Goal: Task Accomplishment & Management: Use online tool/utility

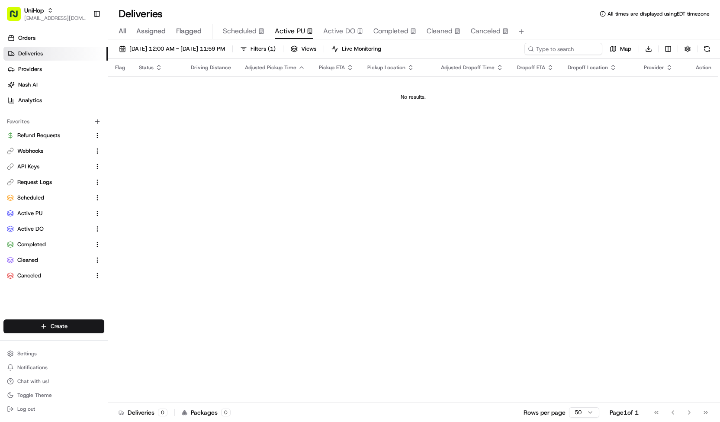
click at [214, 7] on div "Deliveries All times are displayed using EDT timezone" at bounding box center [413, 14] width 611 height 14
click at [205, 48] on span "Aug 17 2025 12:00 AM - Aug 17 2025 11:59 PM" at bounding box center [177, 49] width 96 height 8
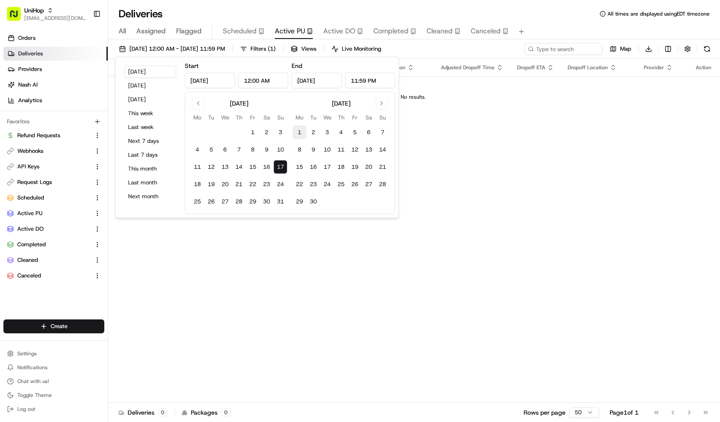
click at [303, 131] on button "1" at bounding box center [299, 132] width 14 height 14
type input "Sep 1, 2025"
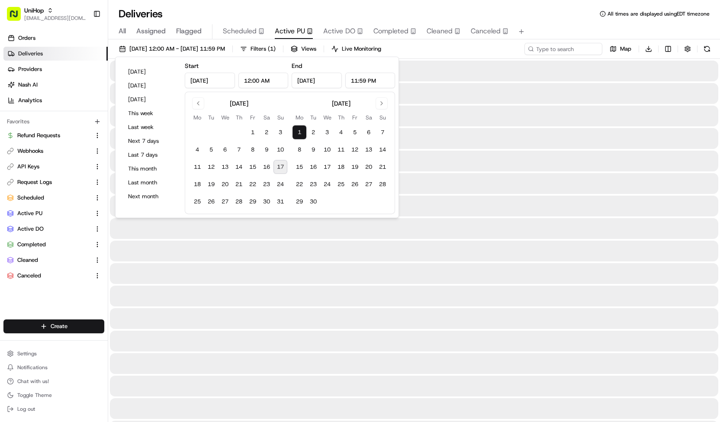
click at [303, 131] on button "1" at bounding box center [299, 132] width 14 height 14
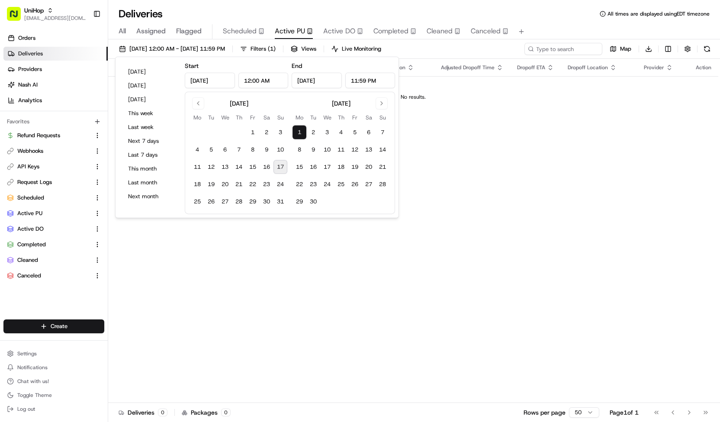
click at [420, 49] on div "Sep 1 2025 12:00 AM - Sep 1 2025 11:59 PM Filters ( 1 ) Views Live Monitoring M…" at bounding box center [413, 51] width 611 height 16
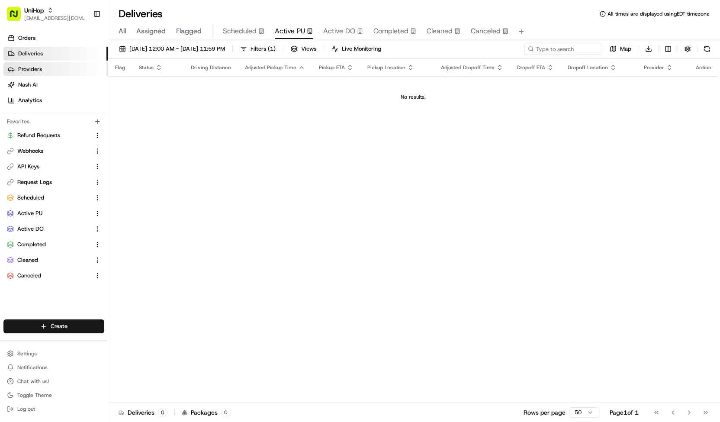
click at [59, 70] on link "Providers" at bounding box center [55, 69] width 104 height 14
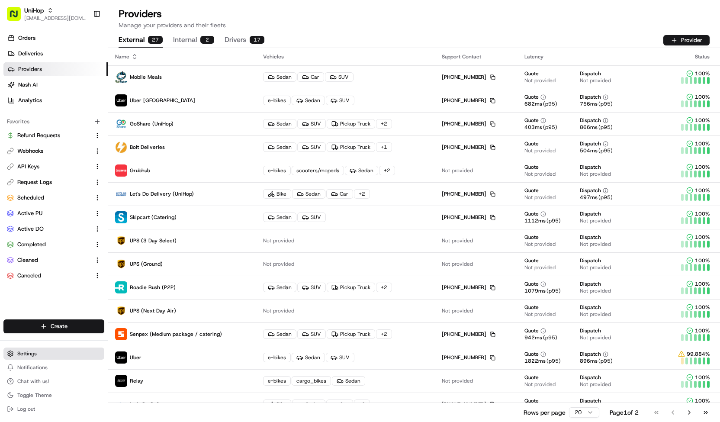
click at [67, 356] on button "Settings" at bounding box center [53, 353] width 101 height 12
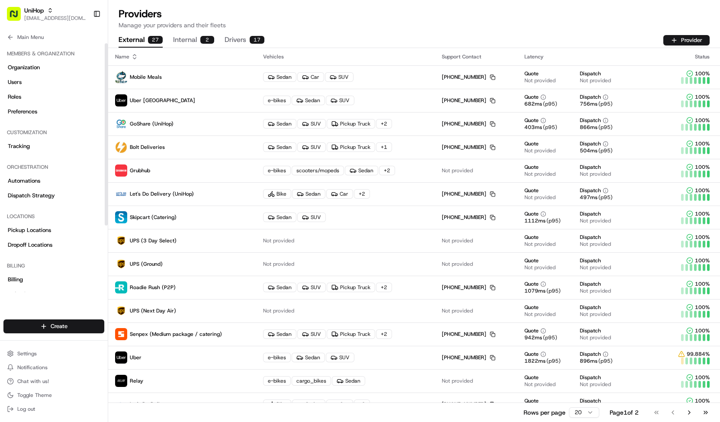
scroll to position [91, 0]
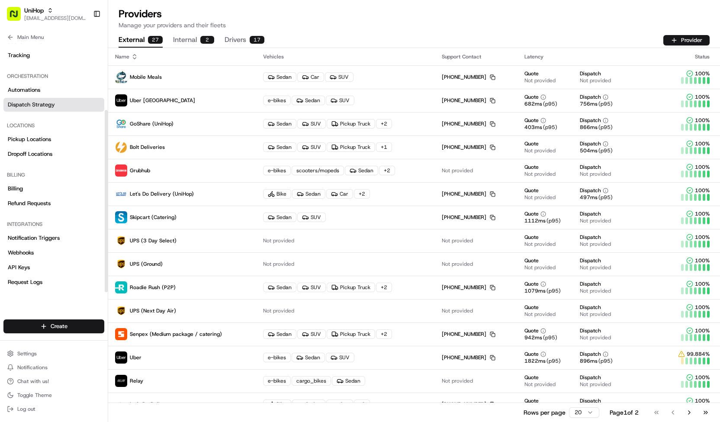
click at [55, 103] on link "Dispatch Strategy" at bounding box center [53, 105] width 101 height 14
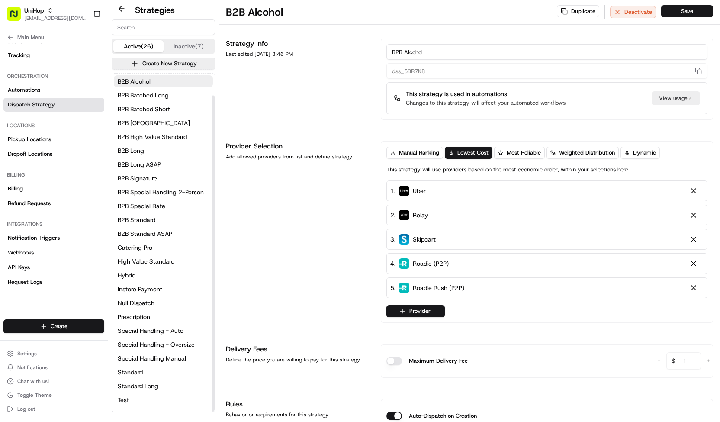
scroll to position [23, 0]
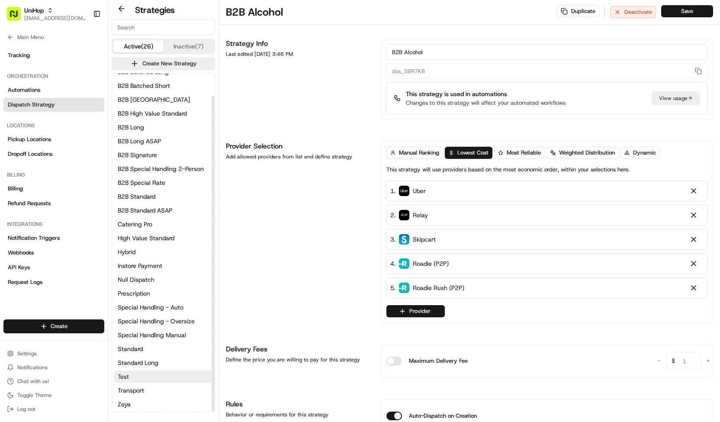
click at [136, 377] on button "Test" at bounding box center [163, 376] width 99 height 12
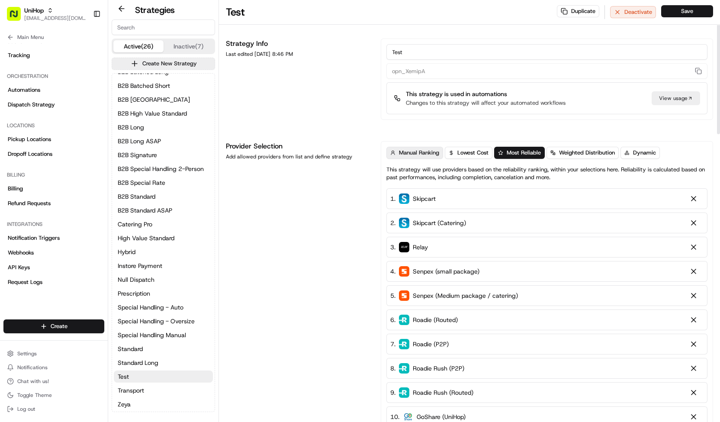
click at [428, 152] on span "Manual Ranking" at bounding box center [419, 153] width 40 height 8
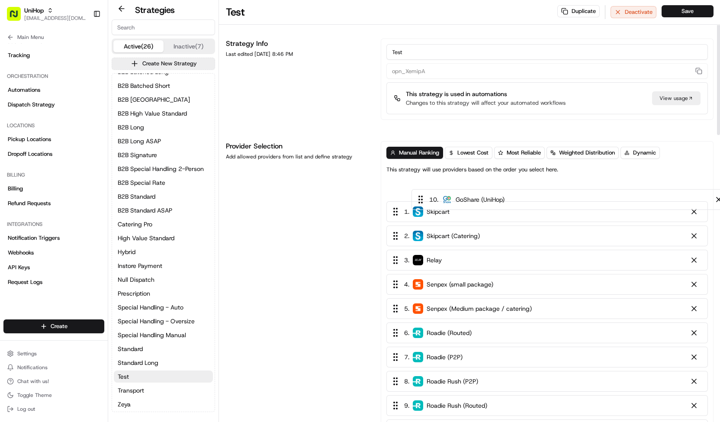
drag, startPoint x: 398, startPoint y: 145, endPoint x: 425, endPoint y: 196, distance: 58.2
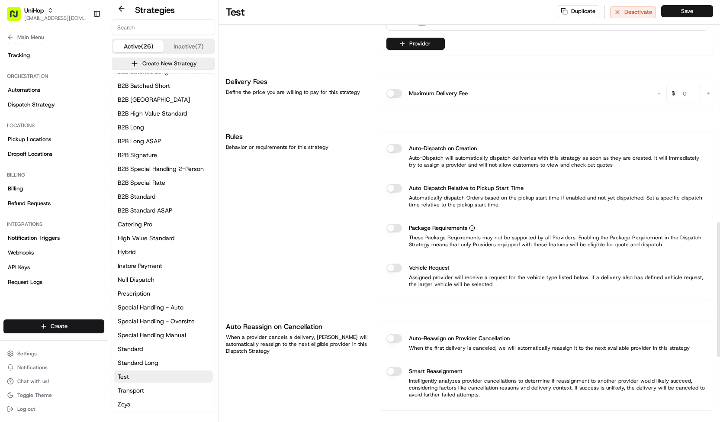
scroll to position [689, 0]
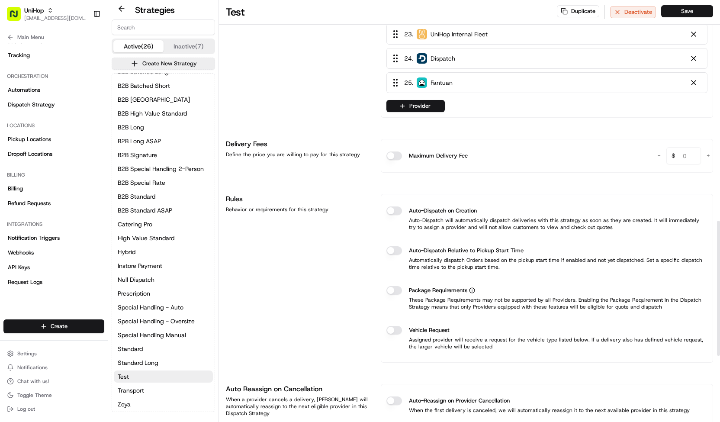
click at [395, 207] on button "Auto-Dispatch on Creation" at bounding box center [394, 210] width 16 height 9
click at [684, 11] on button "Save" at bounding box center [687, 11] width 52 height 12
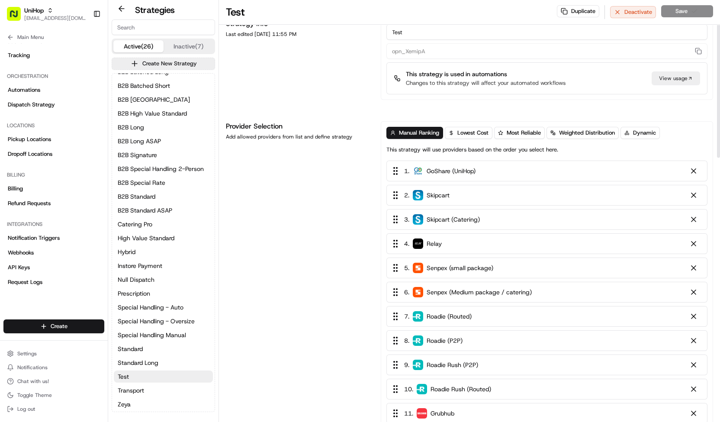
scroll to position [0, 0]
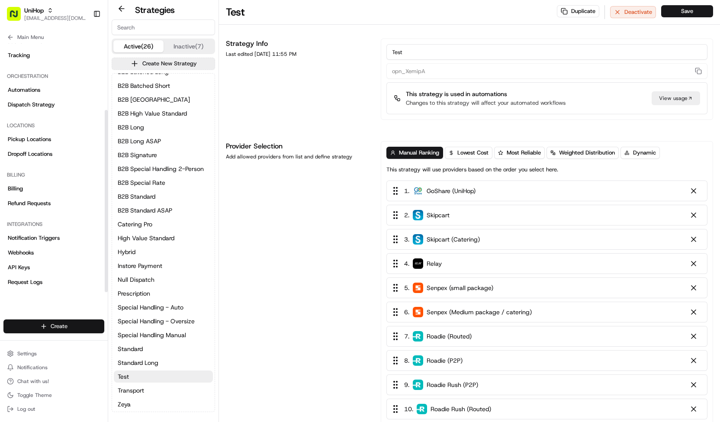
click at [67, 326] on html "UniHop contact@unihop.app Toggle Sidebar Orders Deliveries Providers Nash AI An…" at bounding box center [360, 211] width 720 height 422
click at [156, 372] on link "CSV Upload" at bounding box center [156, 374] width 96 height 16
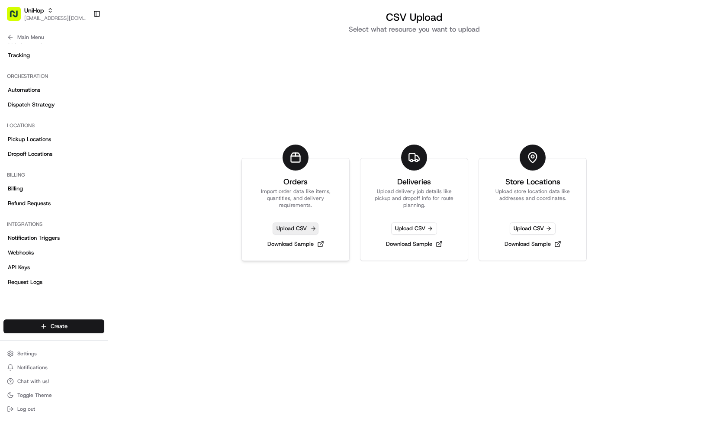
click at [282, 225] on span "Upload CSV" at bounding box center [295, 228] width 46 height 12
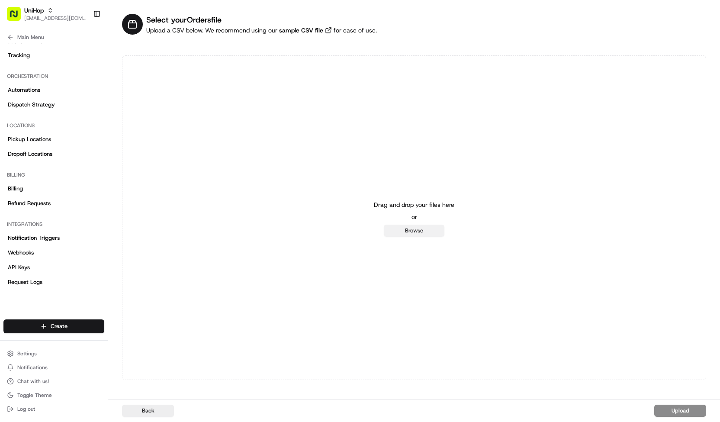
click at [397, 226] on button "Browse" at bounding box center [414, 230] width 61 height 12
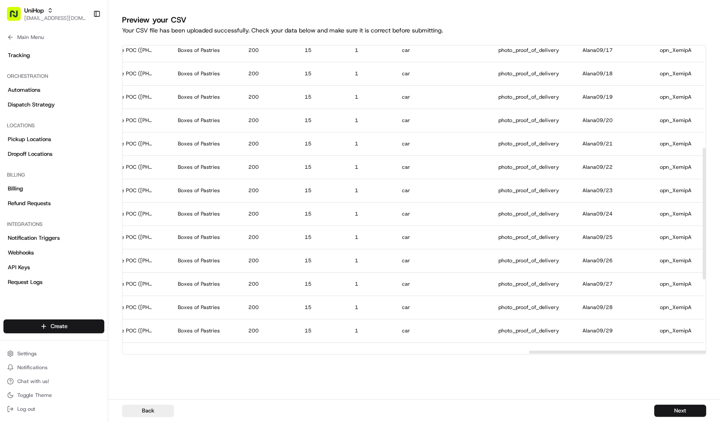
scroll to position [413, 1361]
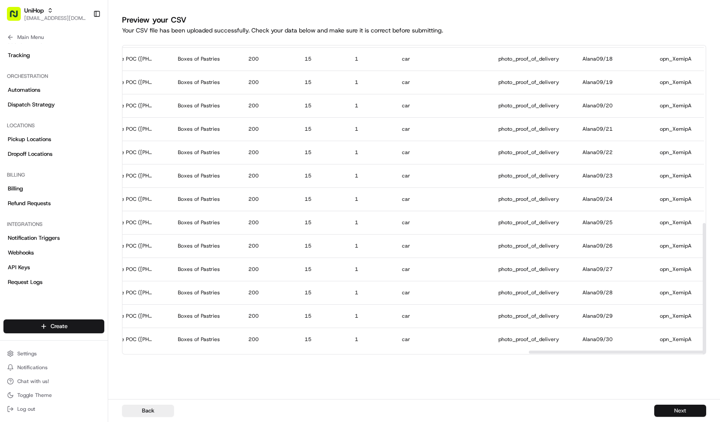
click at [669, 407] on button "Next" at bounding box center [680, 410] width 52 height 12
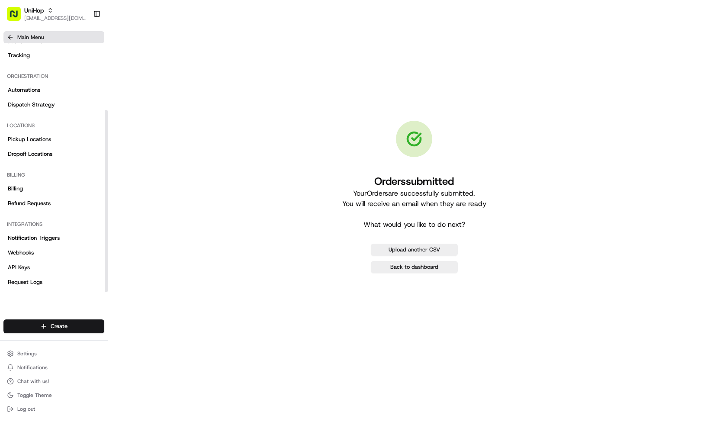
click at [17, 32] on button "Main Menu" at bounding box center [53, 37] width 101 height 12
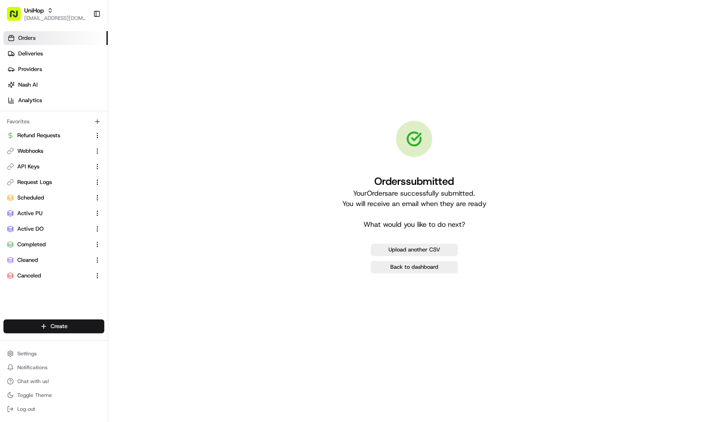
click at [55, 39] on link "Orders" at bounding box center [55, 38] width 104 height 14
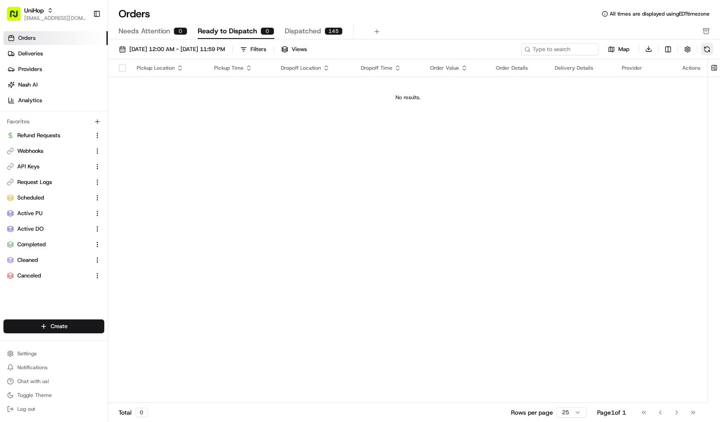
click at [710, 49] on button at bounding box center [706, 49] width 12 height 12
click at [63, 56] on link "Deliveries" at bounding box center [55, 54] width 104 height 14
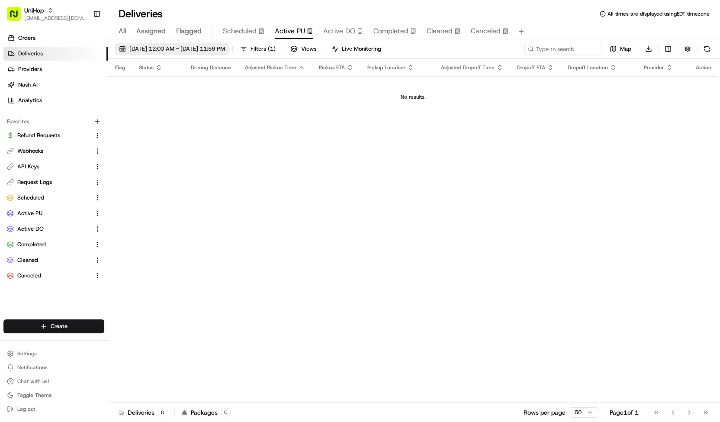
click at [222, 43] on button "Sep 1 2025 12:00 AM - Sep 1 2025 11:59 PM" at bounding box center [172, 49] width 114 height 12
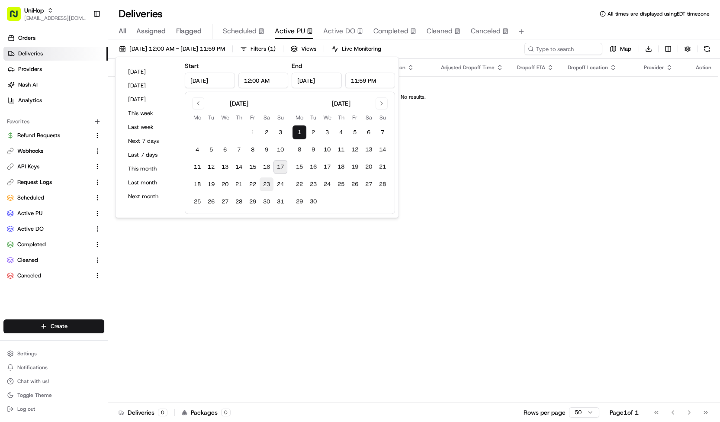
click at [267, 183] on button "23" at bounding box center [266, 184] width 14 height 14
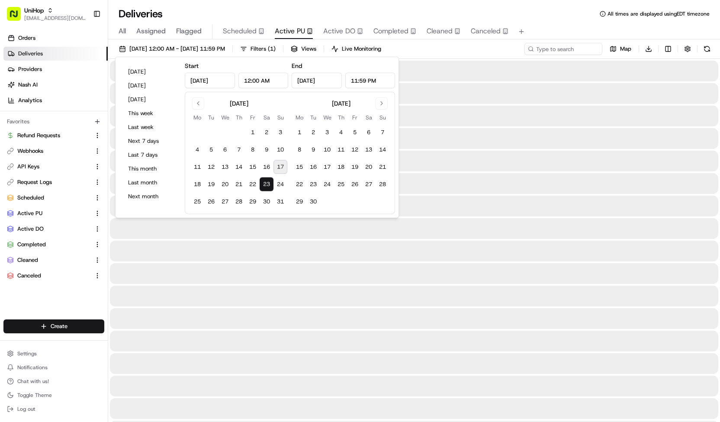
type input "Aug 23, 2025"
click at [267, 183] on button "23" at bounding box center [266, 184] width 14 height 14
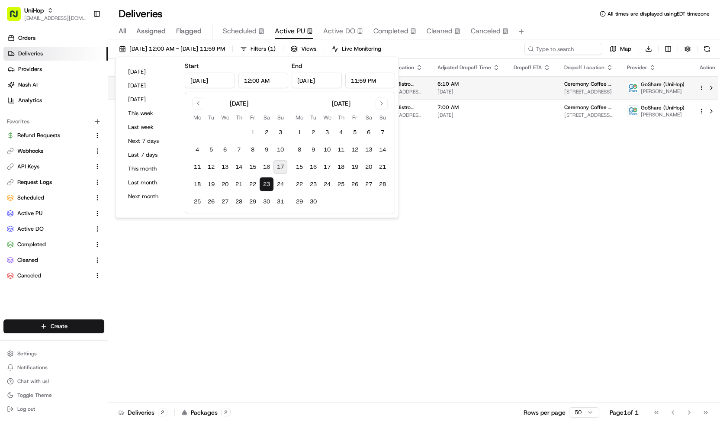
click at [447, 88] on span "Aug 23 2025" at bounding box center [468, 91] width 62 height 7
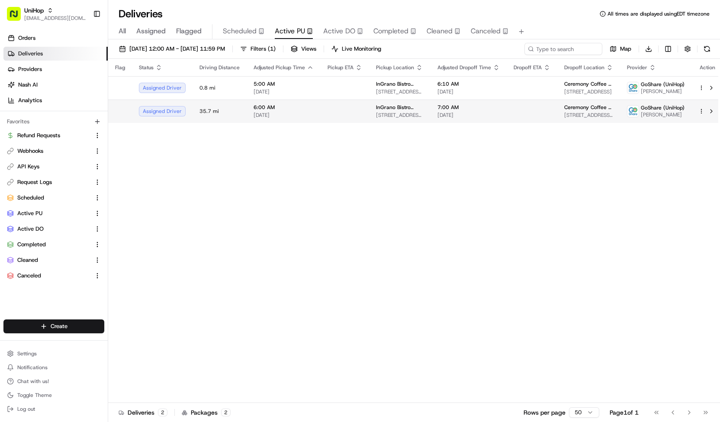
click at [376, 112] on span "302 Harry S. Truman Pkwy Ste H, Annapolis, MD 21401, USA" at bounding box center [400, 115] width 48 height 7
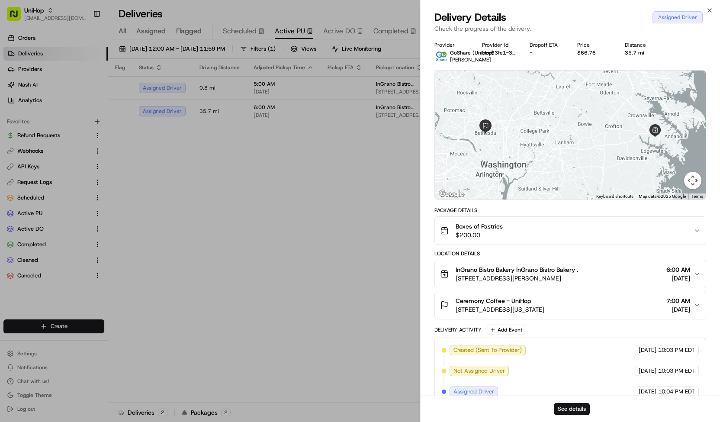
click at [571, 413] on button "See details" at bounding box center [571, 409] width 36 height 12
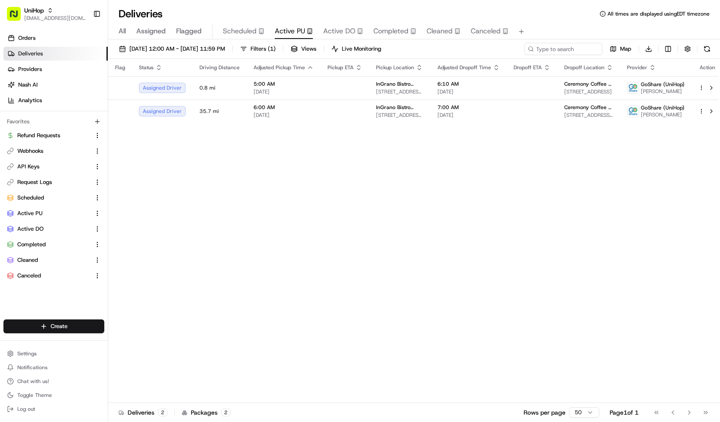
click at [248, 36] on span "Scheduled" at bounding box center [240, 31] width 34 height 10
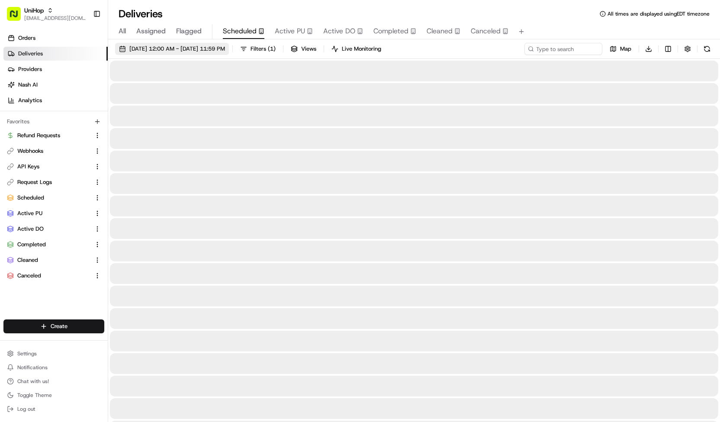
click at [225, 49] on span "Aug 17 2025 12:00 AM - Aug 17 2025 11:59 PM" at bounding box center [177, 49] width 96 height 8
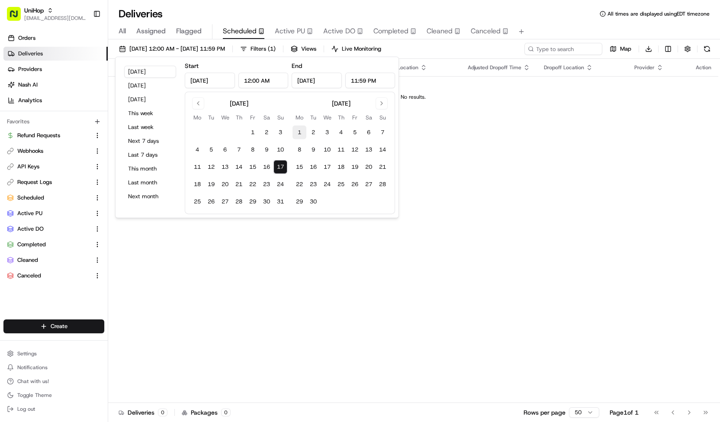
click at [301, 131] on button "1" at bounding box center [299, 132] width 14 height 14
type input "Sep 1, 2025"
click at [314, 200] on button "30" at bounding box center [313, 202] width 14 height 14
type input "Sep 30, 2025"
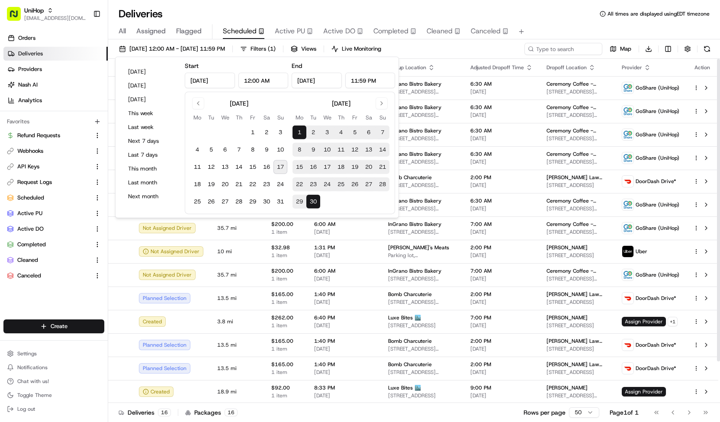
click at [449, 50] on div "Sep 1 2025 12:00 AM - Sep 30 2025 11:59 PM Filters ( 1 ) Views Live Monitoring …" at bounding box center [413, 51] width 611 height 16
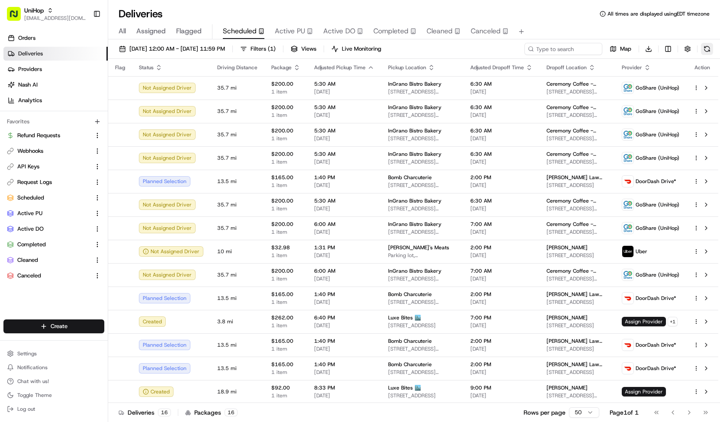
click at [710, 46] on button at bounding box center [706, 49] width 12 height 12
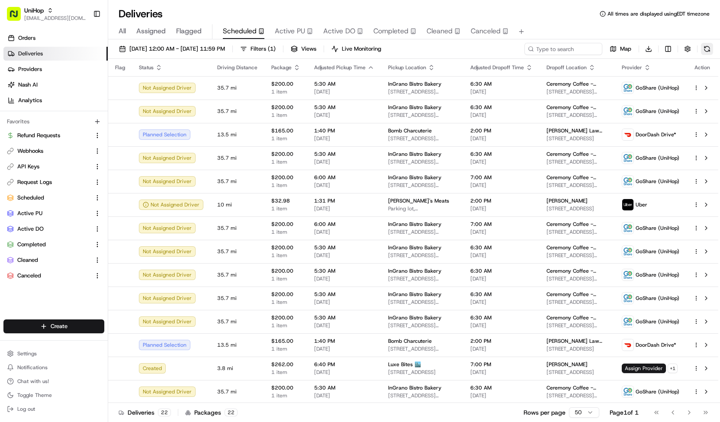
click at [710, 46] on button at bounding box center [706, 49] width 12 height 12
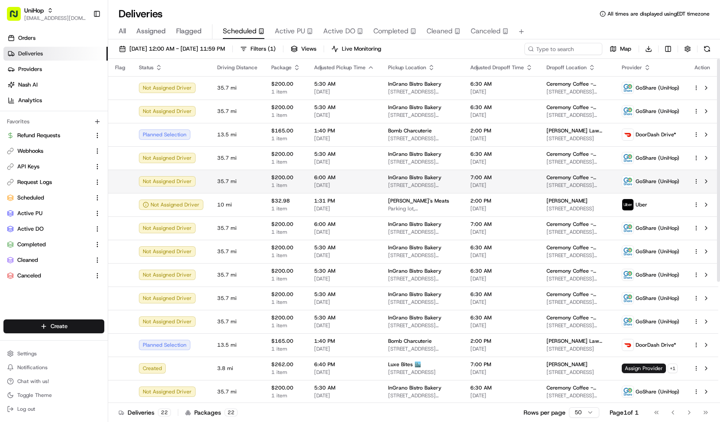
scroll to position [187, 0]
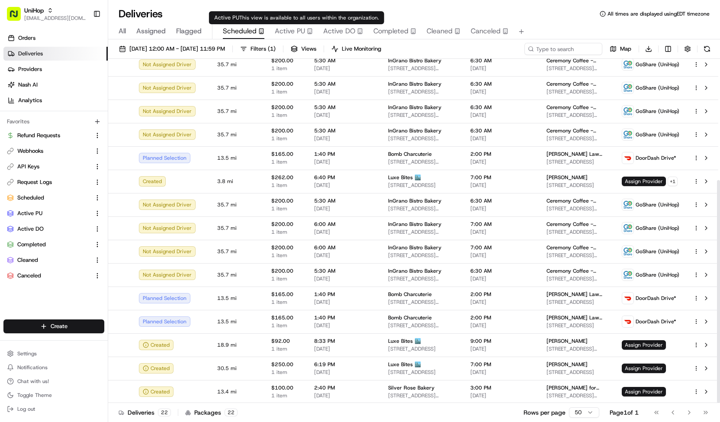
click at [285, 33] on span "Active PU" at bounding box center [290, 31] width 30 height 10
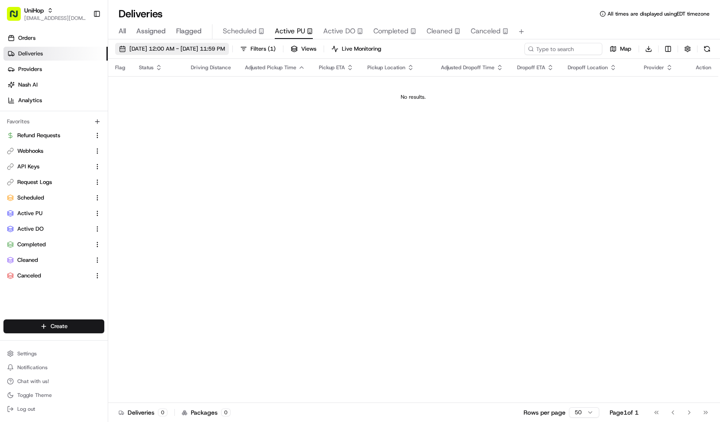
click at [225, 46] on span "Aug 17 2025 12:00 AM - Aug 17 2025 11:59 PM" at bounding box center [177, 49] width 96 height 8
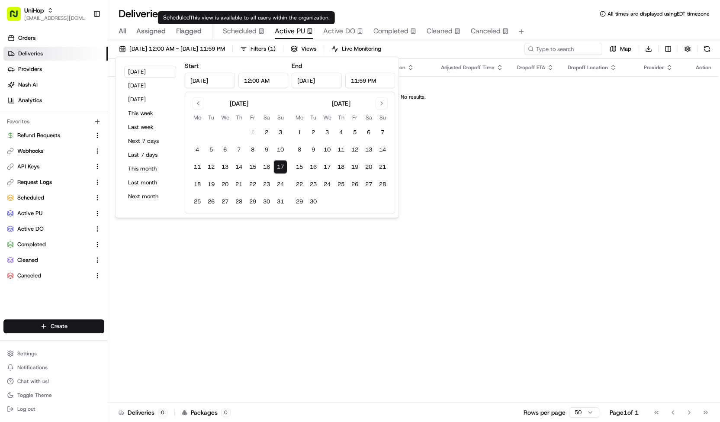
click at [250, 32] on span "Scheduled" at bounding box center [240, 31] width 34 height 10
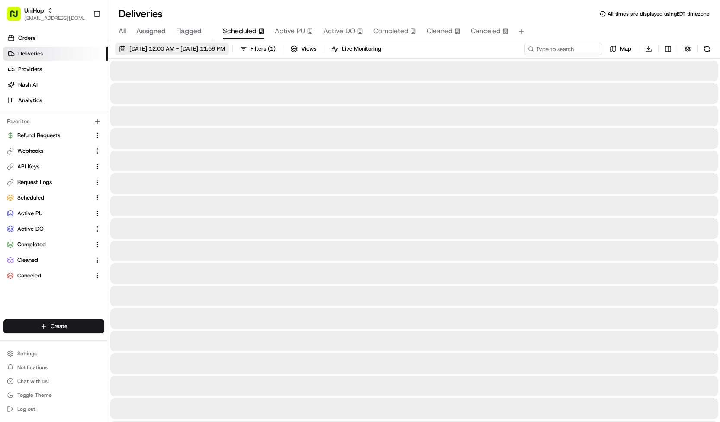
click at [225, 48] on span "Aug 17 2025 12:00 AM - Aug 17 2025 11:59 PM" at bounding box center [177, 49] width 96 height 8
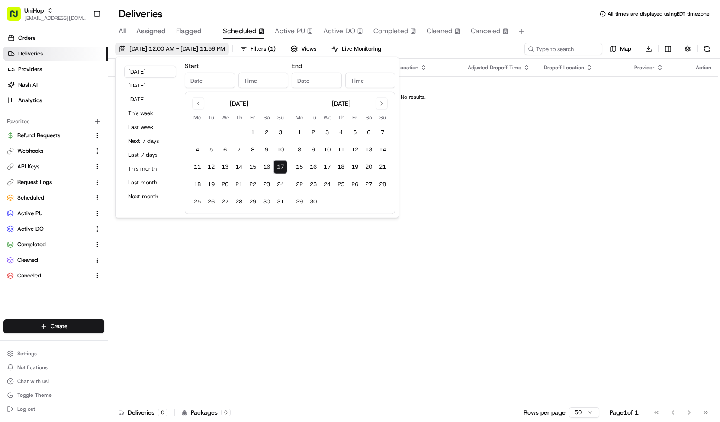
type input "Aug 17, 2025"
type input "12:00 AM"
type input "Aug 17, 2025"
type input "11:59 PM"
click at [203, 183] on button "18" at bounding box center [197, 184] width 14 height 14
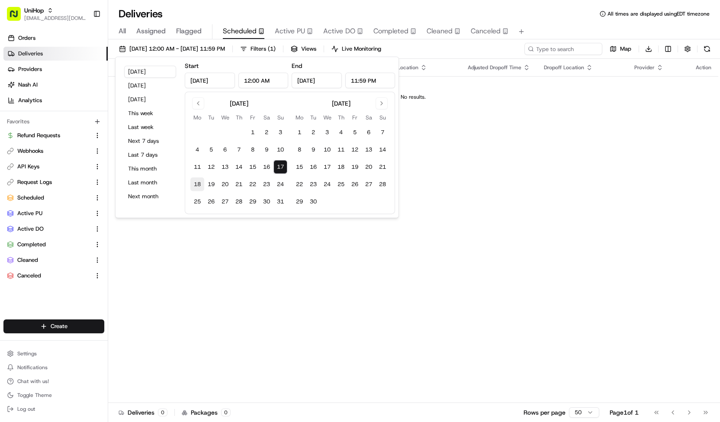
type input "Aug 18, 2025"
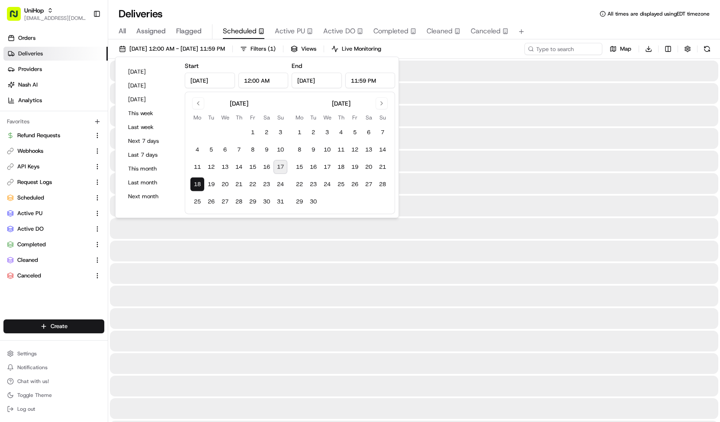
click at [203, 183] on button "18" at bounding box center [197, 184] width 14 height 14
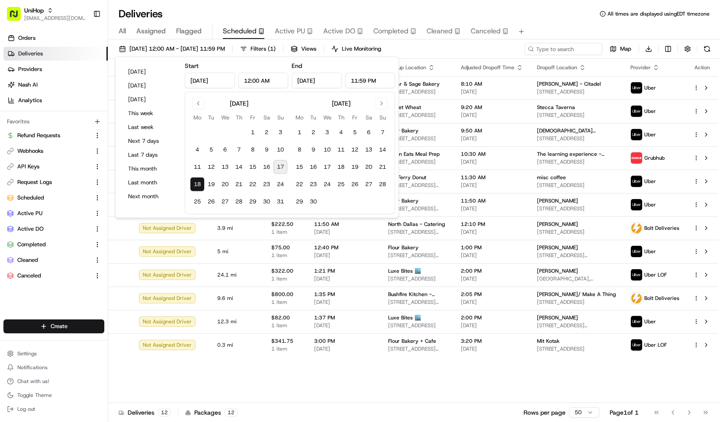
click at [454, 54] on div "Aug 18 2025 12:00 AM - Aug 18 2025 11:59 PM Filters ( 1 ) Views Live Monitoring…" at bounding box center [413, 51] width 611 height 16
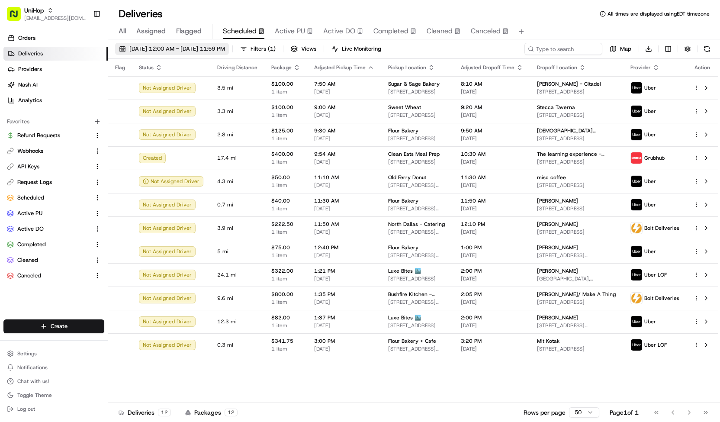
click at [225, 51] on span "Aug 18 2025 12:00 AM - Aug 18 2025 11:59 PM" at bounding box center [177, 49] width 96 height 8
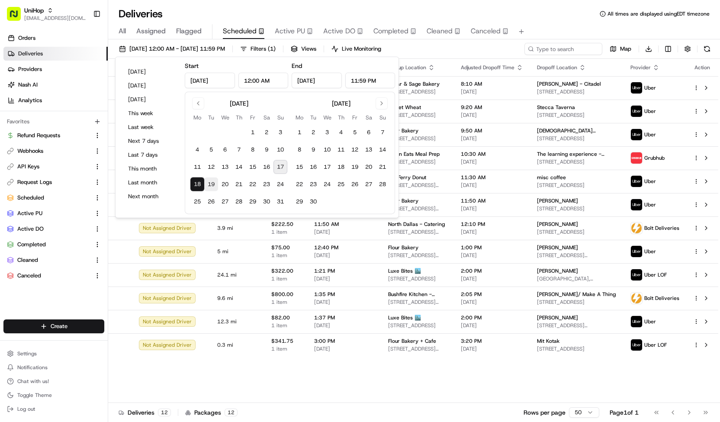
click at [212, 182] on button "19" at bounding box center [211, 184] width 14 height 14
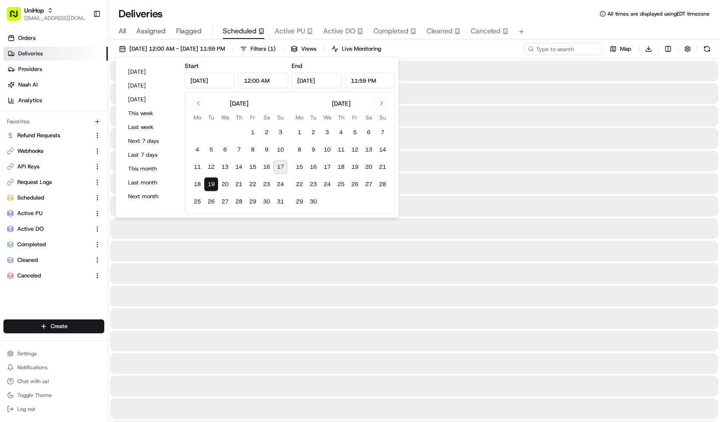
type input "Aug 19, 2025"
click at [212, 182] on button "19" at bounding box center [211, 184] width 14 height 14
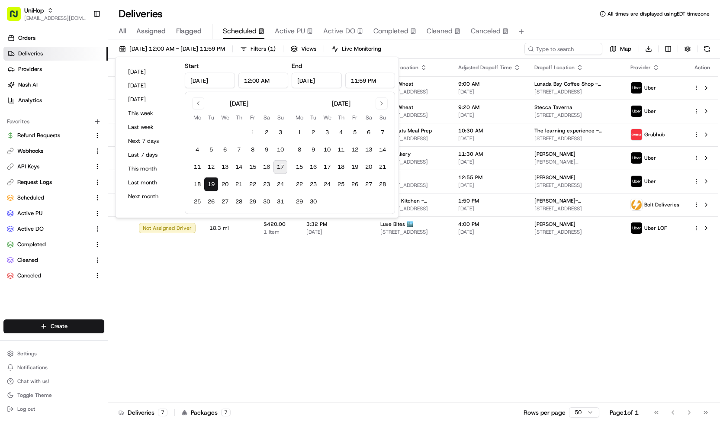
click at [366, 291] on div "Flag Status Driving Distance Package Adjusted Pickup Time Pickup Location Adjus…" at bounding box center [413, 231] width 610 height 344
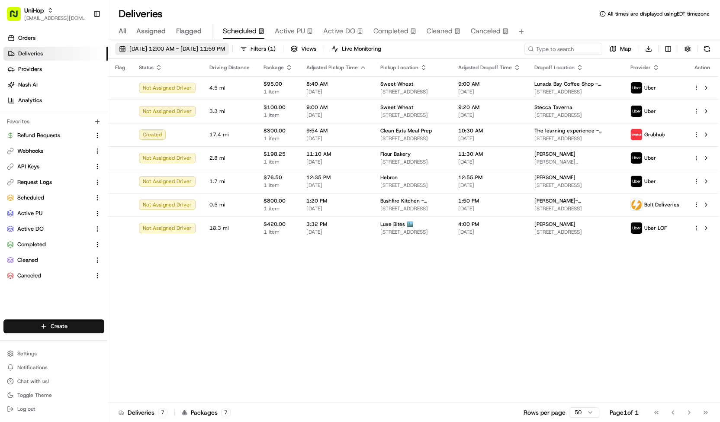
click at [199, 48] on span "Aug 19 2025 12:00 AM - Aug 19 2025 11:59 PM" at bounding box center [177, 49] width 96 height 8
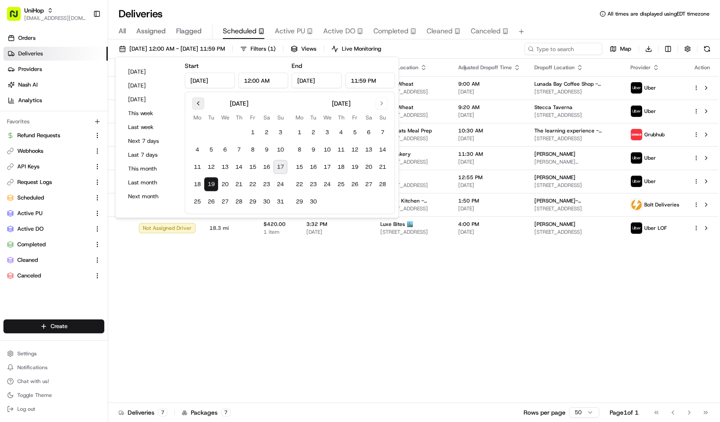
click at [199, 101] on button "Go to previous month" at bounding box center [198, 103] width 12 height 12
click at [297, 182] on button "18" at bounding box center [299, 184] width 14 height 14
type input "Aug 18, 2025"
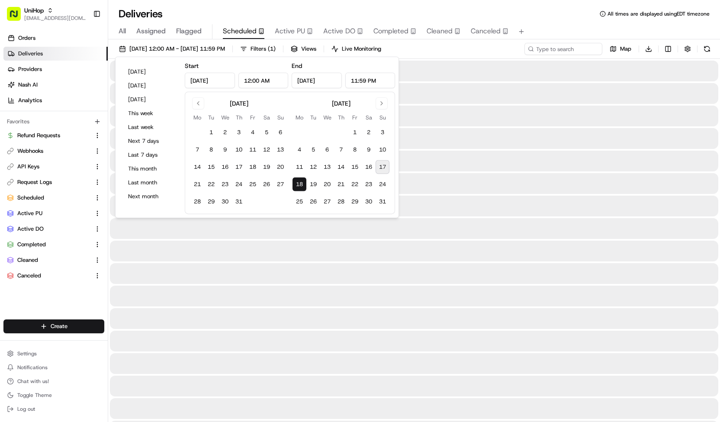
click at [297, 182] on button "18" at bounding box center [299, 184] width 14 height 14
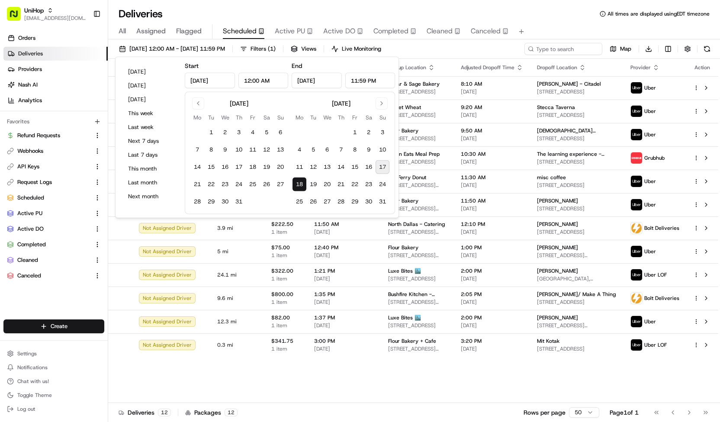
click at [436, 52] on div "Aug 18 2025 12:00 AM - Aug 18 2025 11:59 PM Filters ( 1 ) Views Live Monitoring…" at bounding box center [413, 51] width 611 height 16
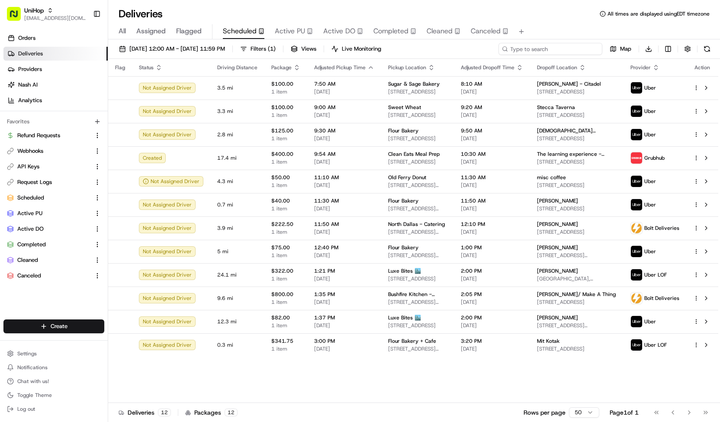
click at [576, 52] on input at bounding box center [550, 49] width 104 height 12
type input "luxe"
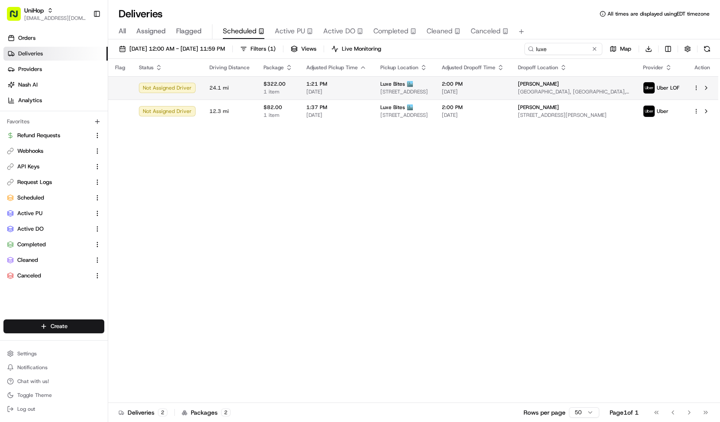
click at [428, 82] on div "Luxe Bites 🏙️" at bounding box center [404, 83] width 48 height 7
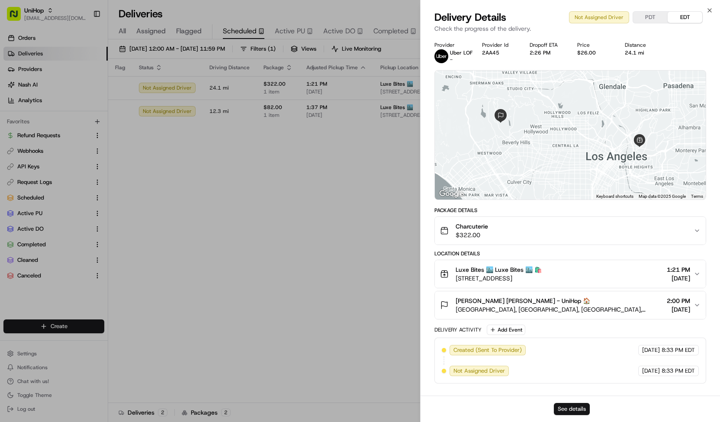
click at [575, 406] on button "See details" at bounding box center [571, 409] width 36 height 12
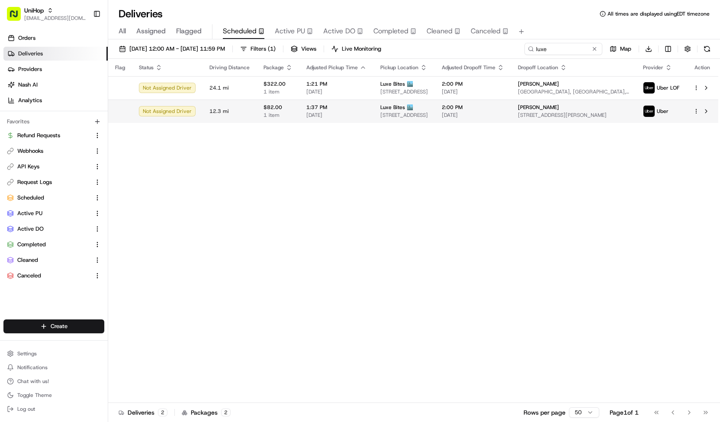
click at [373, 108] on td "Luxe Bites 🏙️ 3317 N Mission Rd k1, Los Angeles, CA 90031, USA" at bounding box center [403, 110] width 61 height 23
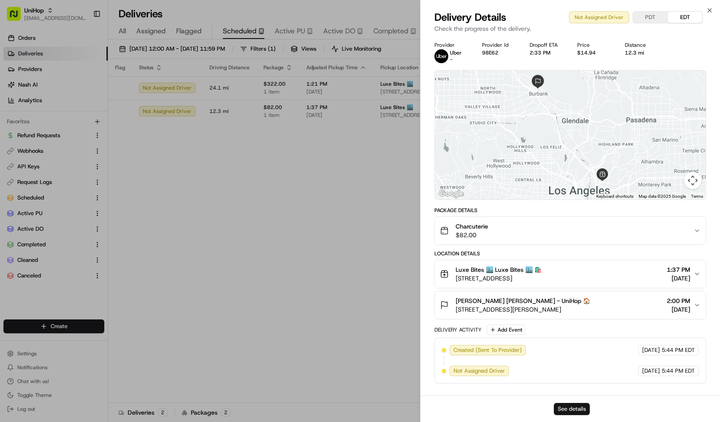
click at [571, 408] on button "See details" at bounding box center [571, 409] width 36 height 12
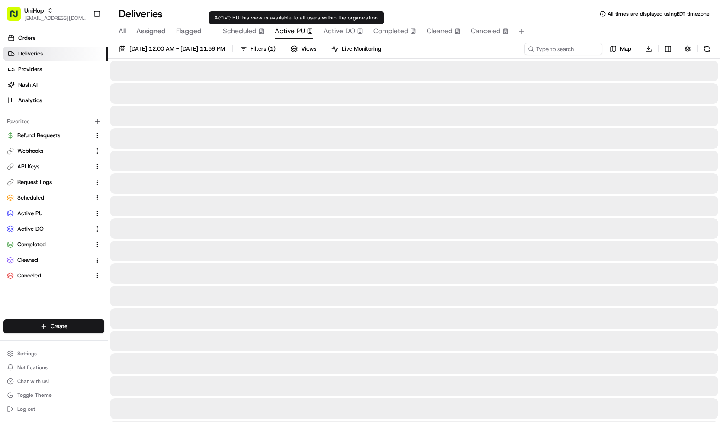
click at [279, 32] on span "Active PU" at bounding box center [290, 31] width 30 height 10
click at [253, 32] on span "Scheduled" at bounding box center [240, 31] width 34 height 10
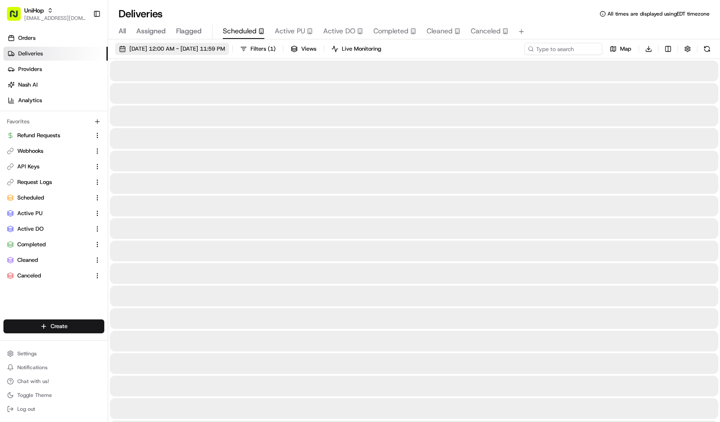
click at [225, 49] on span "Aug 17 2025 12:00 AM - Aug 17 2025 11:59 PM" at bounding box center [177, 49] width 96 height 8
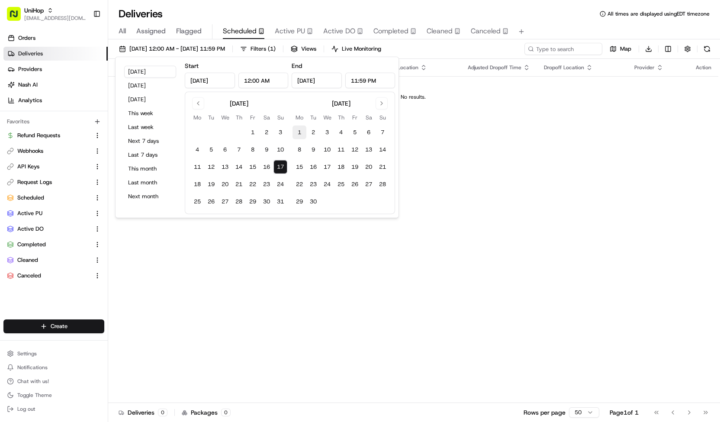
click at [298, 131] on button "1" at bounding box center [299, 132] width 14 height 14
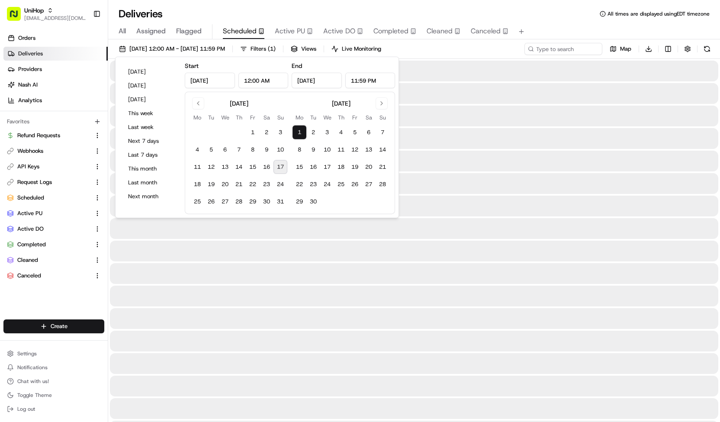
type input "Sep 1, 2025"
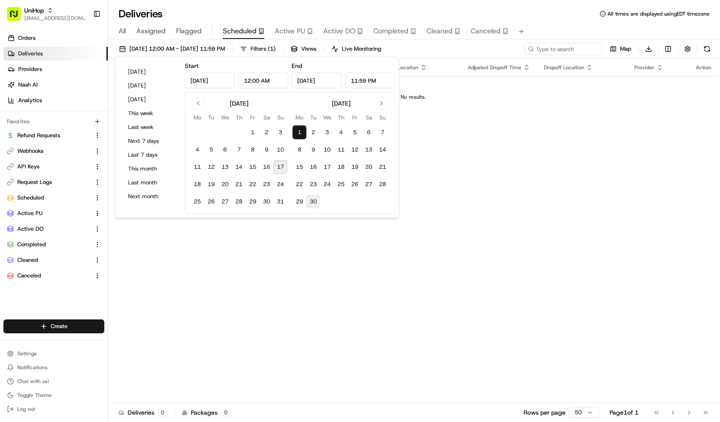
click at [311, 199] on button "30" at bounding box center [313, 202] width 14 height 14
type input "Sep 30, 2025"
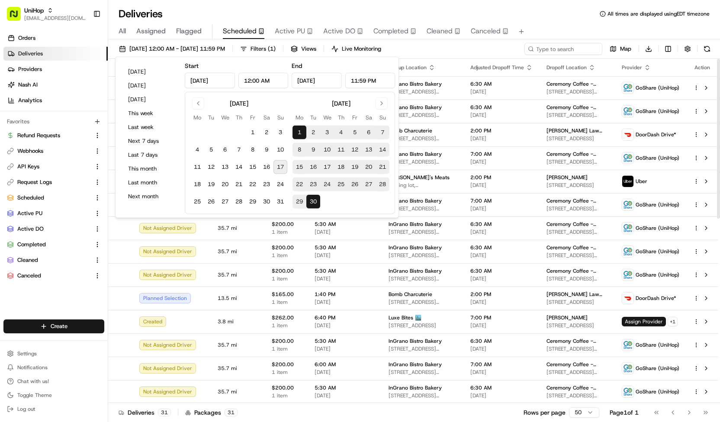
click at [434, 48] on div "Sep 1 2025 12:00 AM - Sep 30 2025 11:59 PM Filters ( 1 ) Views Live Monitoring …" at bounding box center [413, 51] width 611 height 16
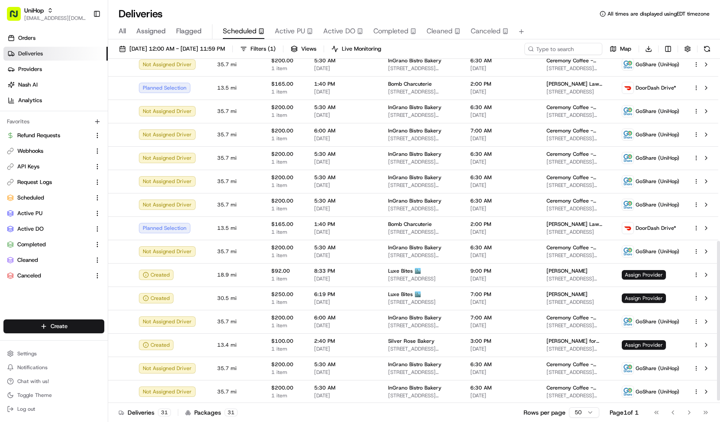
scroll to position [397, 0]
click at [285, 29] on span "Active PU" at bounding box center [290, 31] width 30 height 10
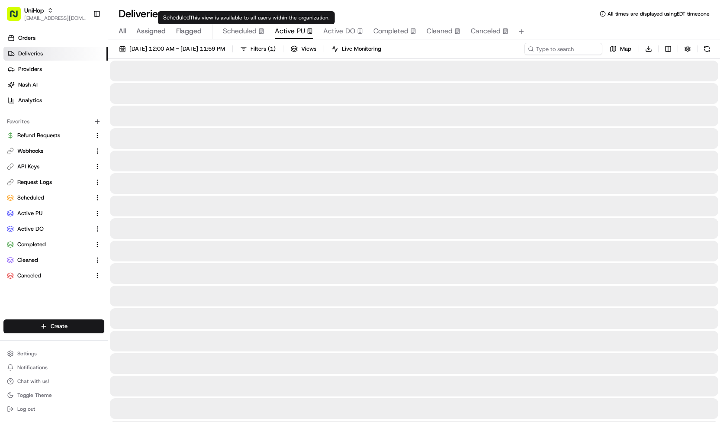
click at [254, 29] on span "Scheduled" at bounding box center [240, 31] width 34 height 10
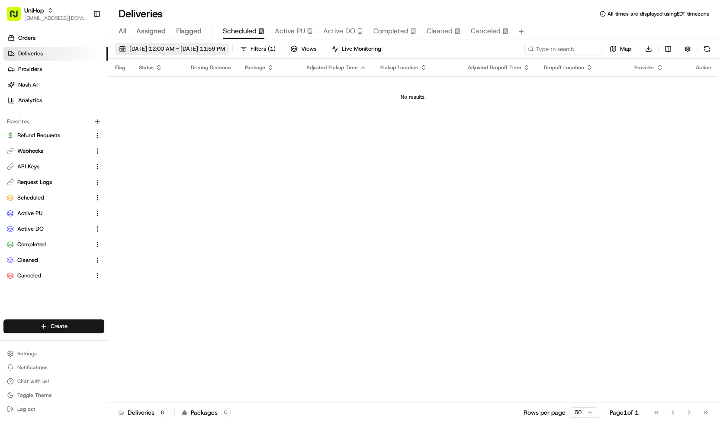
click at [225, 49] on span "Aug 17 2025 12:00 AM - Aug 17 2025 11:59 PM" at bounding box center [177, 49] width 96 height 8
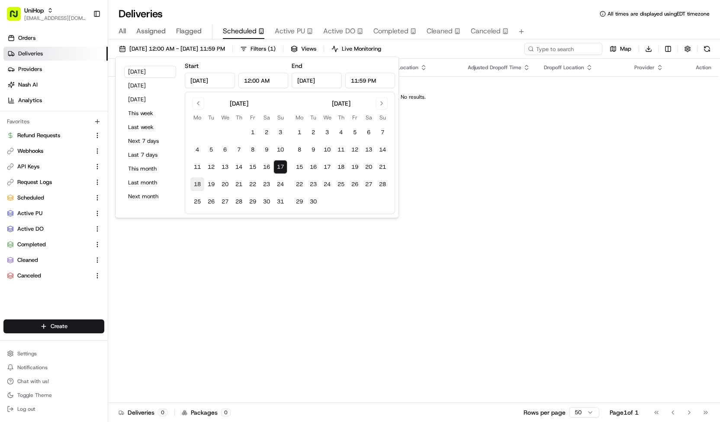
click at [198, 182] on button "18" at bounding box center [197, 184] width 14 height 14
type input "Aug 18, 2025"
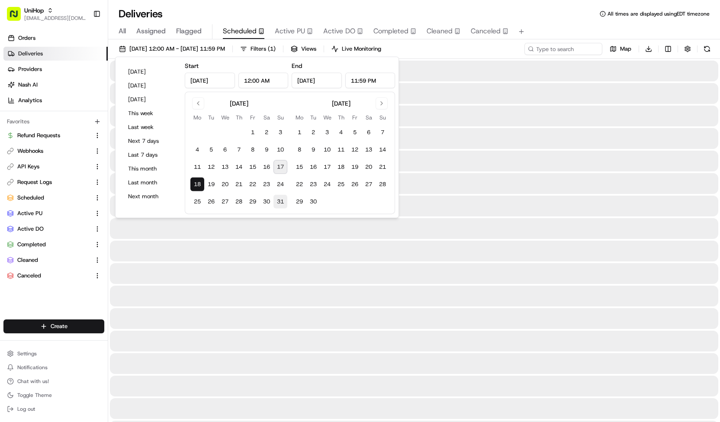
click at [276, 201] on button "31" at bounding box center [280, 202] width 14 height 14
type input "Aug 31, 2025"
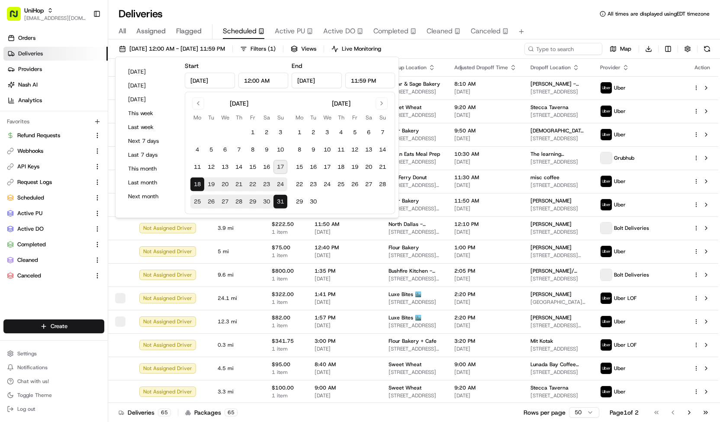
click at [441, 50] on div "Aug 18 2025 12:00 AM - Aug 31 2025 11:59 PM Filters ( 1 ) Views Live Monitoring…" at bounding box center [413, 51] width 611 height 16
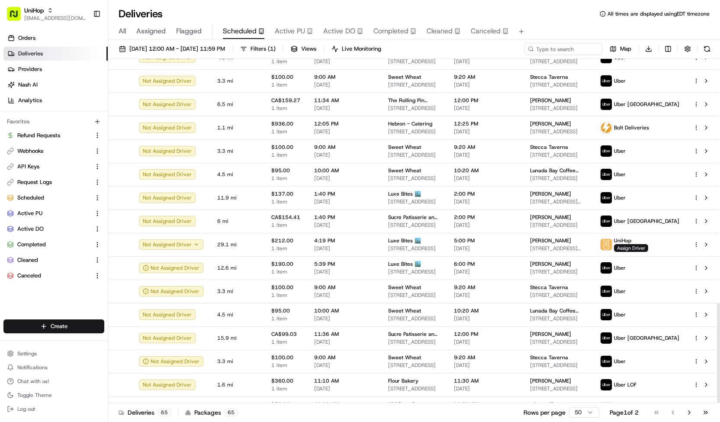
scroll to position [841, 0]
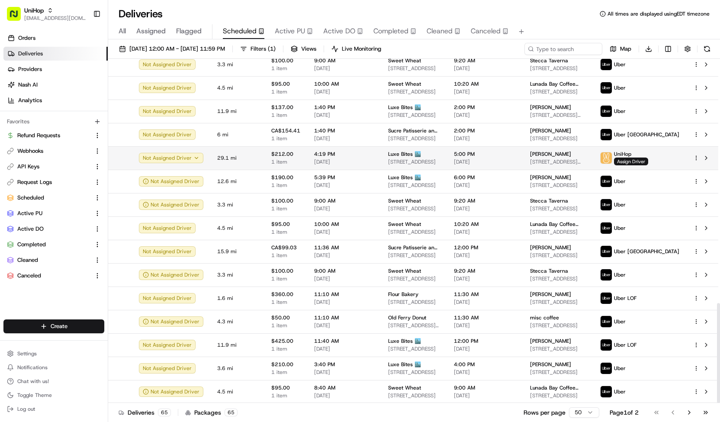
click at [382, 157] on td "Luxe Bites 🏙️ 3317 N Mission Rd k1, Los Angeles, CA 90031, USA" at bounding box center [414, 157] width 66 height 23
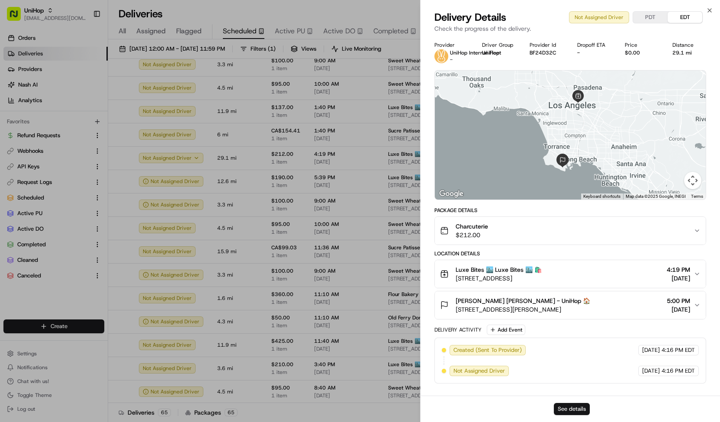
click at [568, 413] on button "See details" at bounding box center [571, 409] width 36 height 12
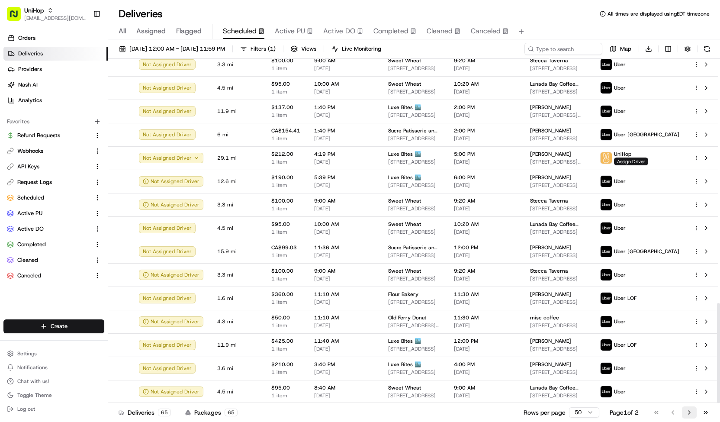
click at [689, 413] on button "Go to next page" at bounding box center [688, 412] width 15 height 12
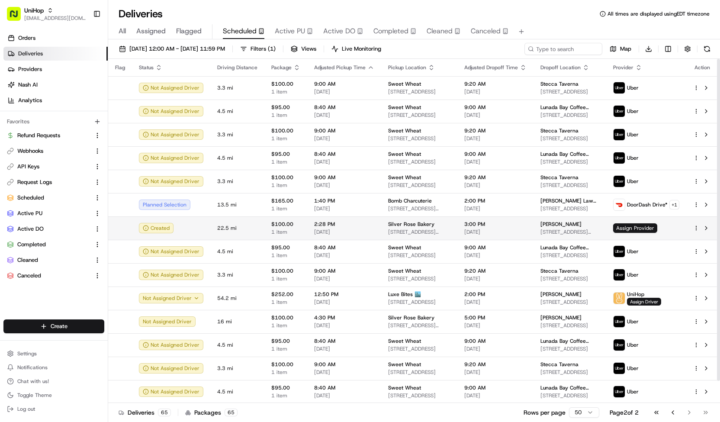
click at [418, 233] on span "[STREET_ADDRESS][PERSON_NAME]" at bounding box center [419, 231] width 62 height 7
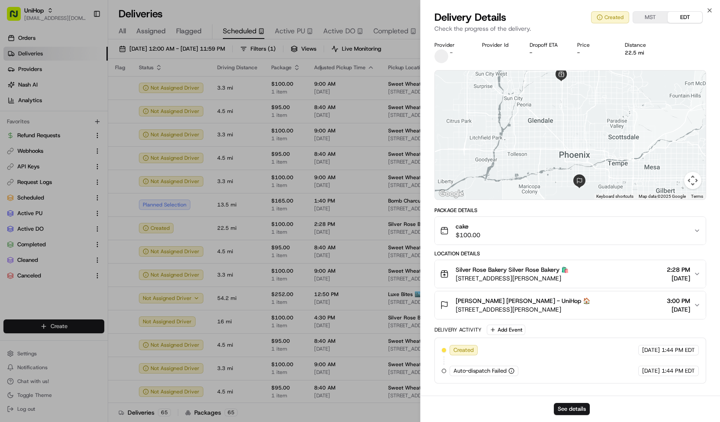
click at [501, 228] on div "cake $100.00" at bounding box center [566, 230] width 253 height 17
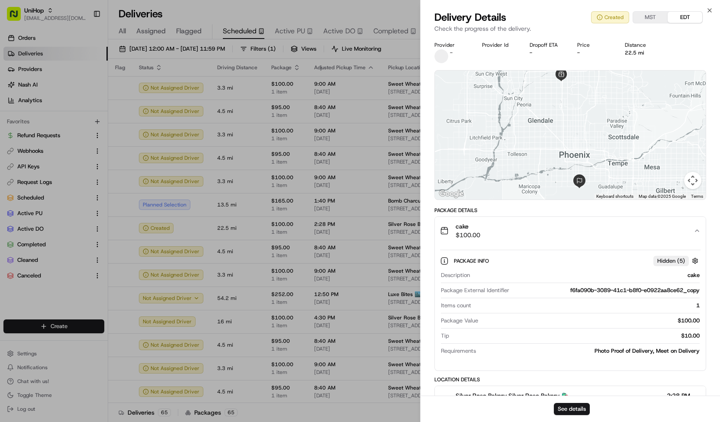
click at [501, 228] on div "cake $100.00" at bounding box center [566, 230] width 253 height 17
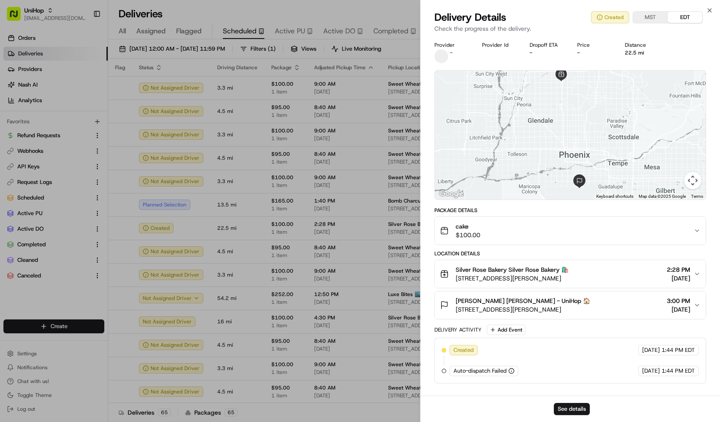
click at [502, 227] on div "cake $100.00" at bounding box center [566, 230] width 253 height 17
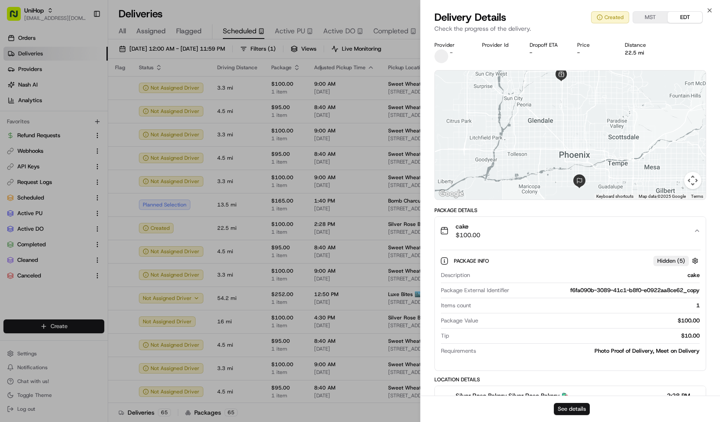
click at [559, 408] on button "See details" at bounding box center [571, 409] width 36 height 12
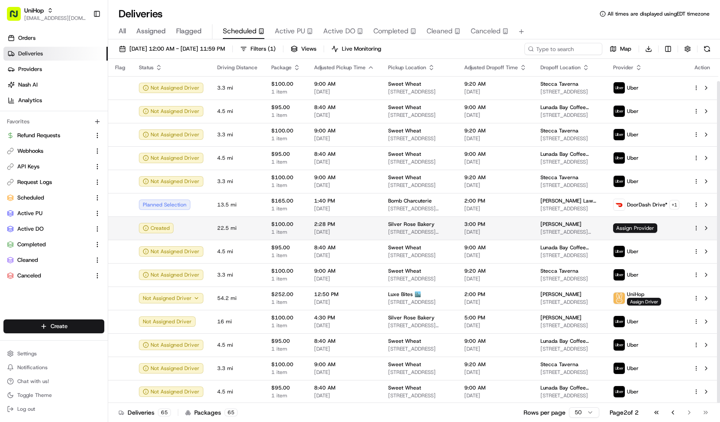
scroll to position [23, 0]
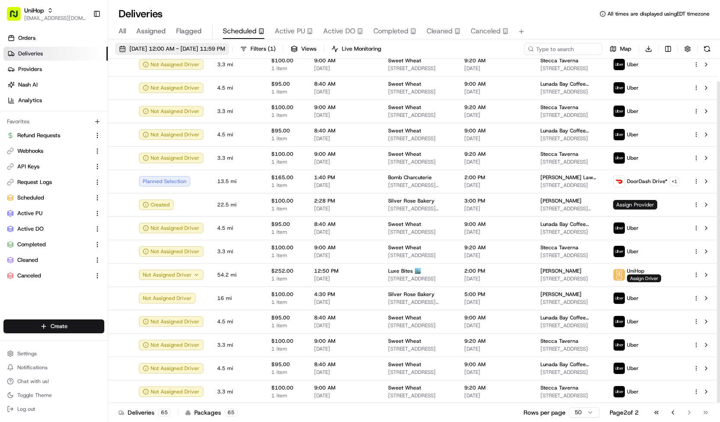
click at [225, 48] on span "Aug 18 2025 12:00 AM - Aug 31 2025 11:59 PM" at bounding box center [177, 49] width 96 height 8
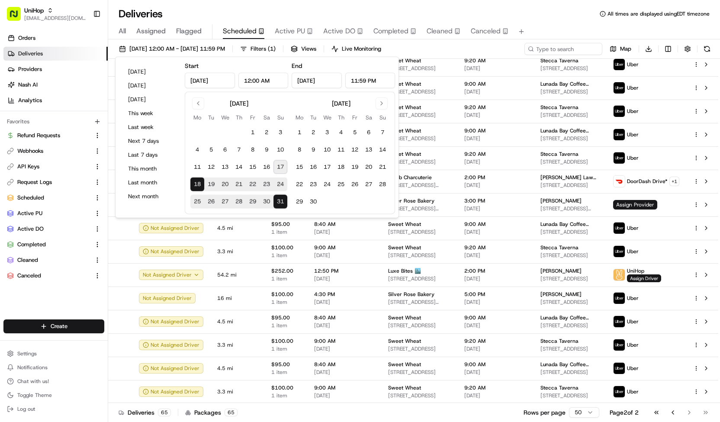
click at [279, 164] on button "17" at bounding box center [280, 167] width 14 height 14
type input "Aug 17, 2025"
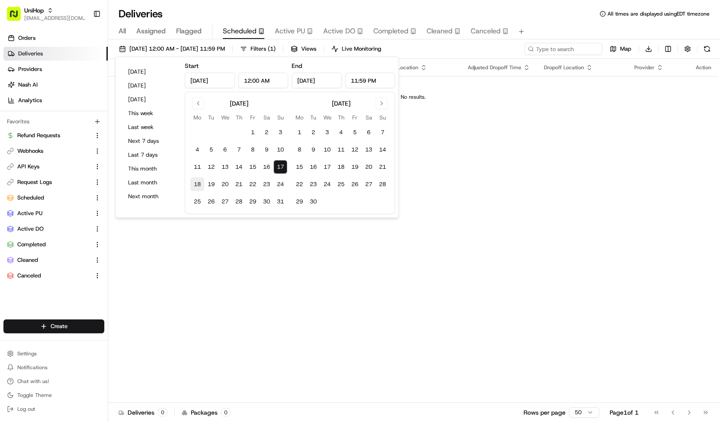
click at [199, 182] on button "18" at bounding box center [197, 184] width 14 height 14
type input "Aug 18, 2025"
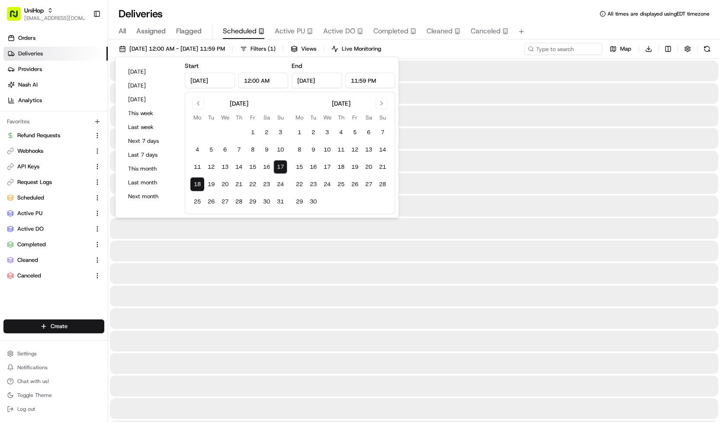
click at [199, 182] on button "18" at bounding box center [197, 184] width 14 height 14
type input "Aug 18, 2025"
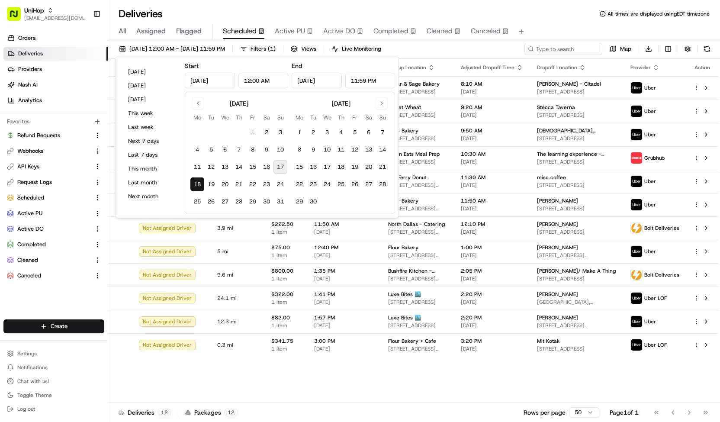
click at [448, 50] on div "Aug 18 2025 12:00 AM - Aug 18 2025 11:59 PM Filters ( 1 ) Views Live Monitoring…" at bounding box center [413, 51] width 611 height 16
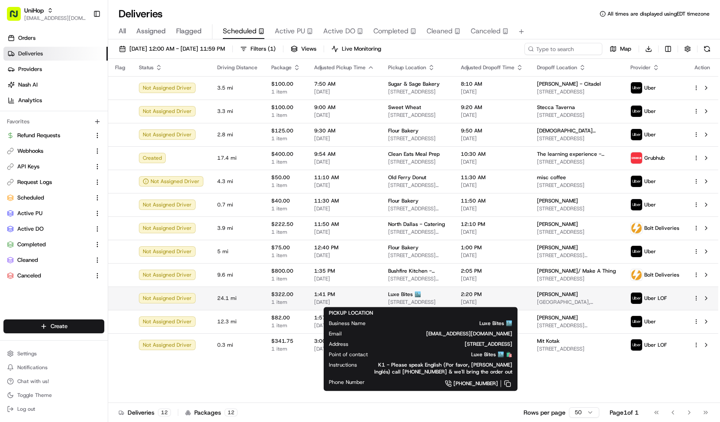
click at [434, 294] on div "Luxe Bites 🏙️" at bounding box center [417, 294] width 59 height 7
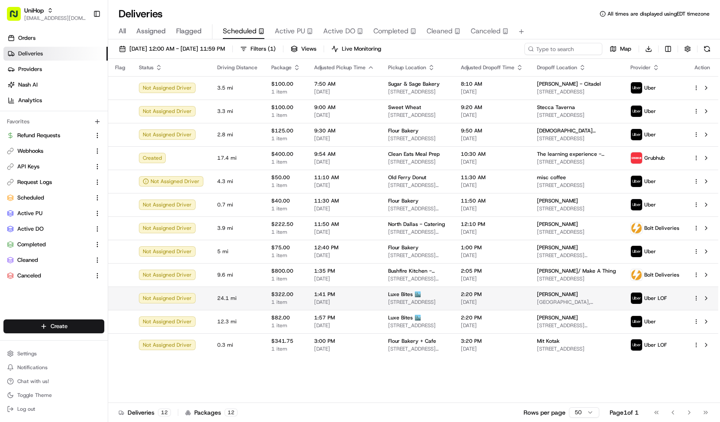
click at [334, 287] on td "1:41 PM Aug 18 2025" at bounding box center [344, 297] width 74 height 23
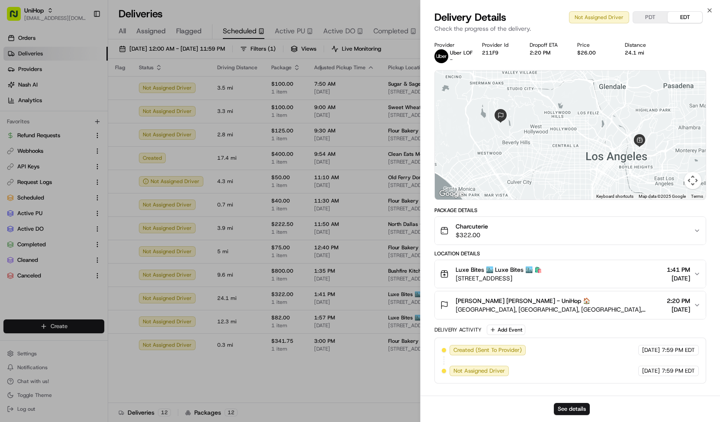
click at [477, 232] on span "$322.00" at bounding box center [471, 234] width 32 height 9
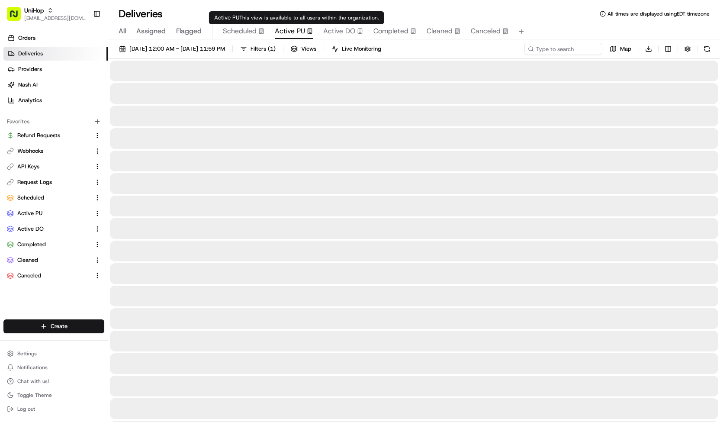
click at [278, 33] on span "Active PU" at bounding box center [290, 31] width 30 height 10
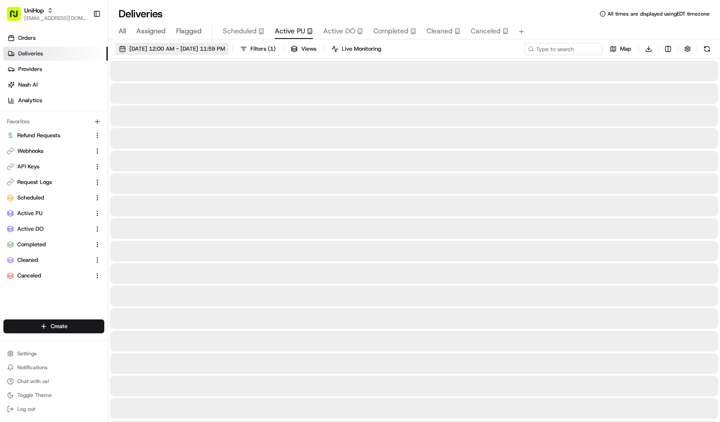
click at [229, 53] on button "Aug 17 2025 12:00 AM - Aug 17 2025 11:59 PM" at bounding box center [172, 49] width 114 height 12
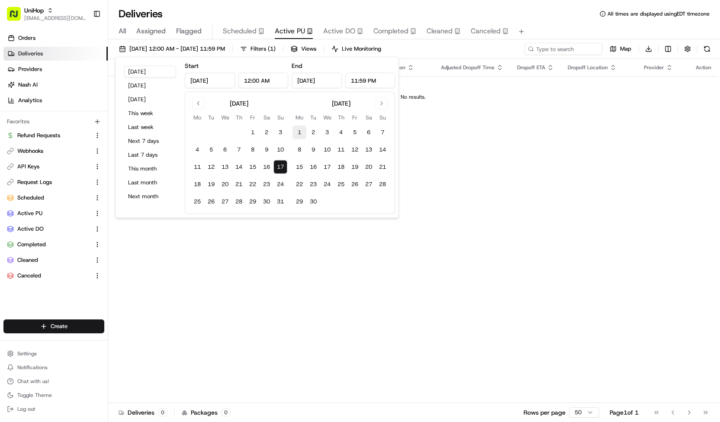
click at [300, 128] on button "1" at bounding box center [299, 132] width 14 height 14
type input "Sep 1, 2025"
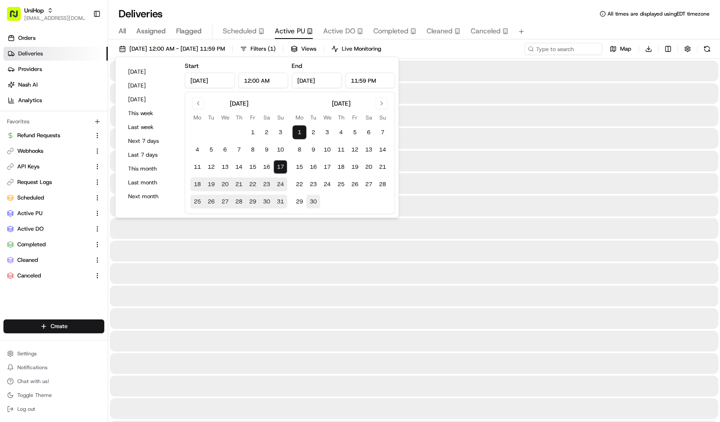
click at [311, 197] on button "30" at bounding box center [313, 202] width 14 height 14
type input "Sep 30, 2025"
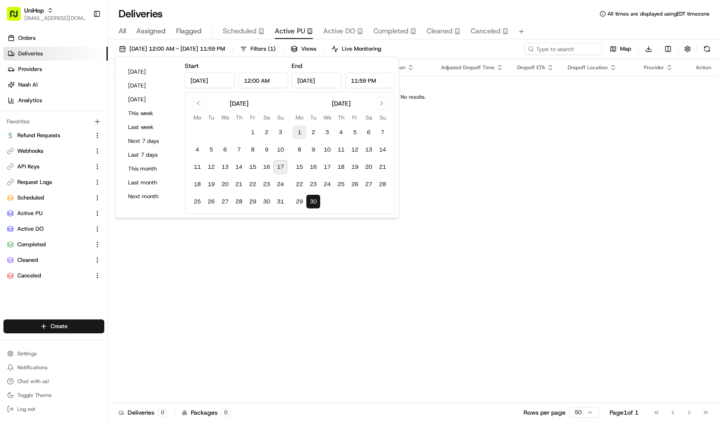
click at [298, 129] on button "1" at bounding box center [299, 132] width 14 height 14
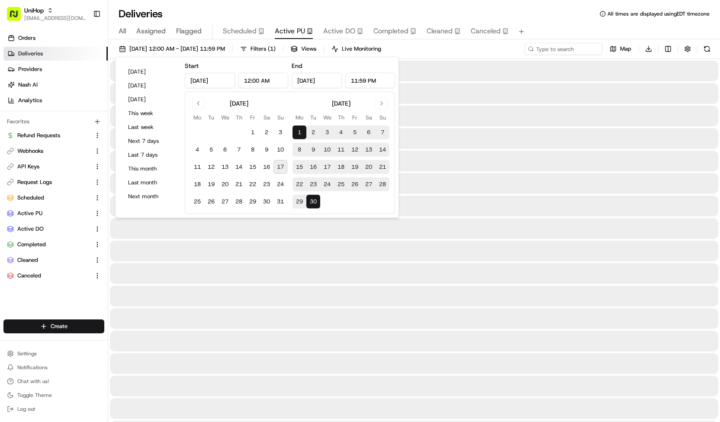
type input "Sep 1, 2025"
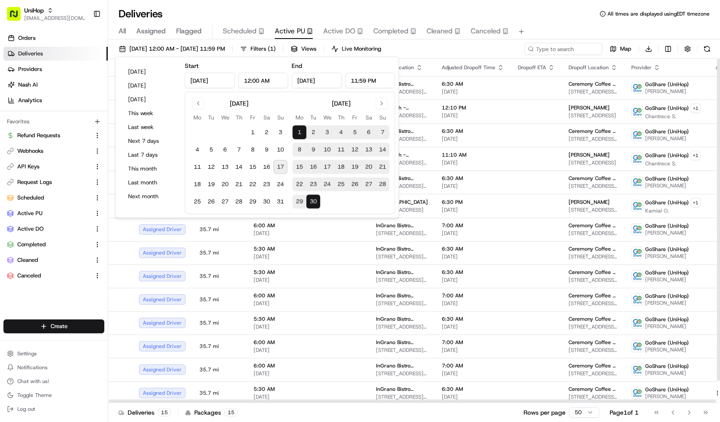
click at [448, 55] on div "Sep 1 2025 12:00 AM - Sep 30 2025 11:59 PM Filters ( 1 ) Views Live Monitoring …" at bounding box center [413, 51] width 611 height 16
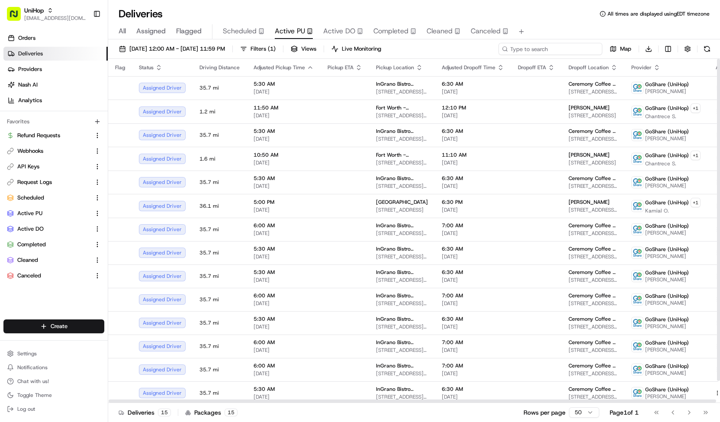
click at [582, 54] on input at bounding box center [550, 49] width 104 height 12
type input "ingrano"
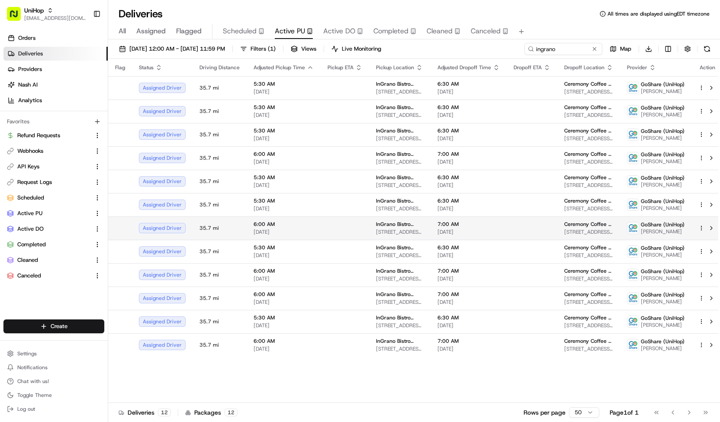
click at [508, 228] on td at bounding box center [531, 227] width 51 height 23
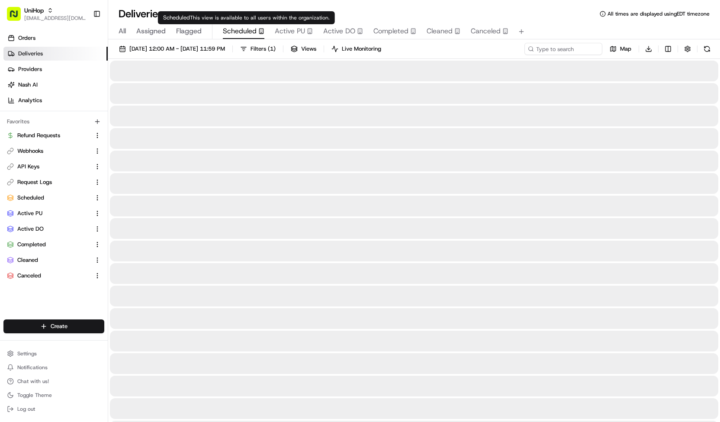
click at [223, 34] on span "Scheduled" at bounding box center [240, 31] width 34 height 10
click at [293, 35] on span "Active PU" at bounding box center [290, 31] width 30 height 10
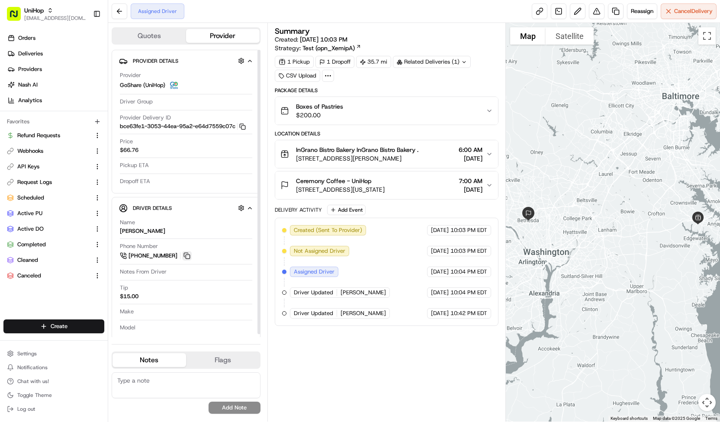
click at [186, 253] on button at bounding box center [187, 256] width 10 height 10
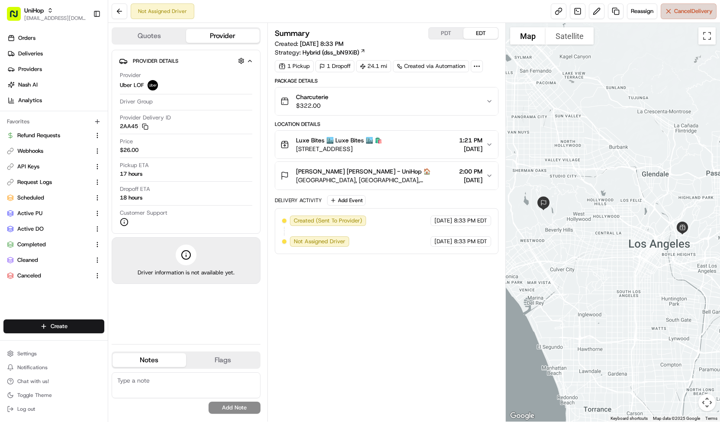
click at [676, 13] on span "Cancel Delivery" at bounding box center [693, 11] width 38 height 8
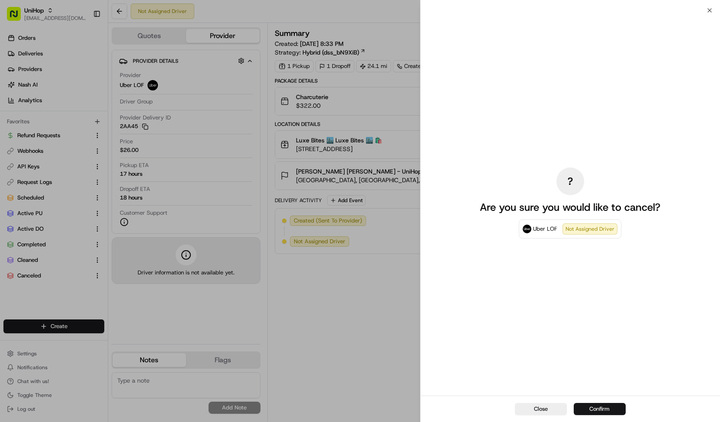
click at [582, 409] on button "Confirm" at bounding box center [599, 409] width 52 height 12
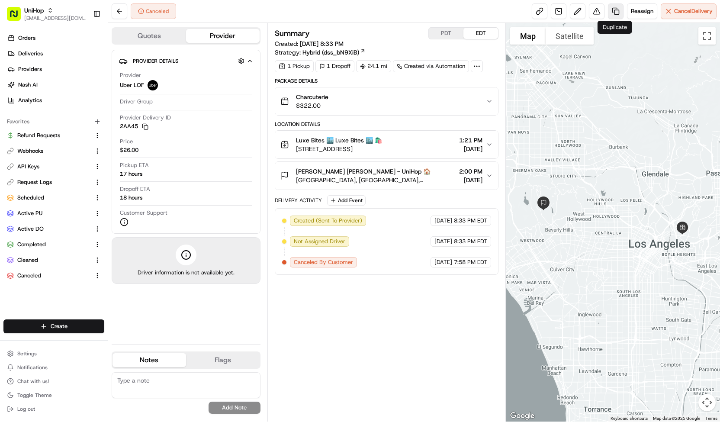
click at [614, 12] on link at bounding box center [616, 11] width 16 height 16
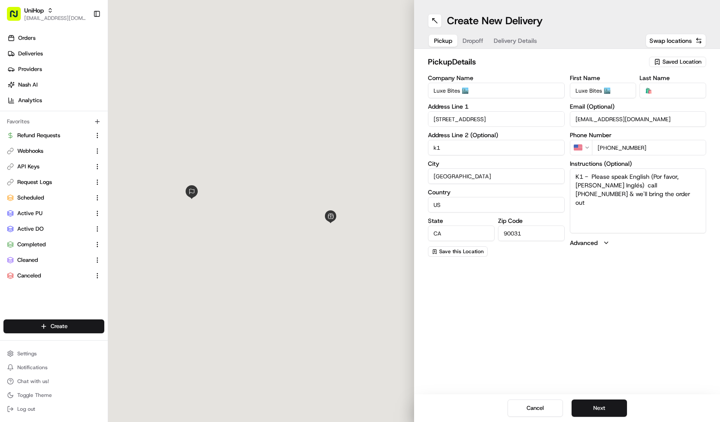
click at [513, 39] on span "Delivery Details" at bounding box center [514, 40] width 43 height 9
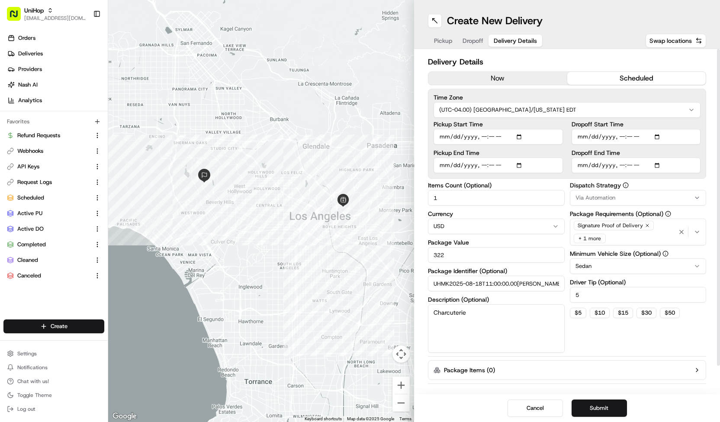
click at [628, 137] on input "Dropoff Start Time" at bounding box center [635, 137] width 129 height 16
type input "2025-08-18T14:20"
click at [518, 134] on input "Pickup Start Time" at bounding box center [497, 137] width 129 height 16
click at [599, 409] on button "Submit" at bounding box center [598, 407] width 55 height 17
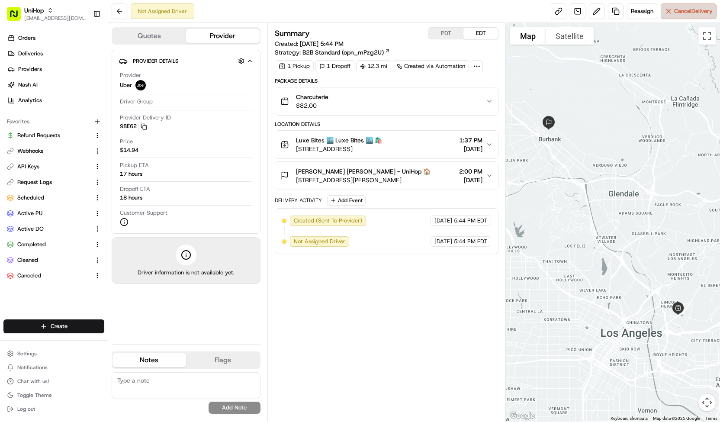
click at [675, 16] on button "Cancel Delivery" at bounding box center [688, 11] width 56 height 16
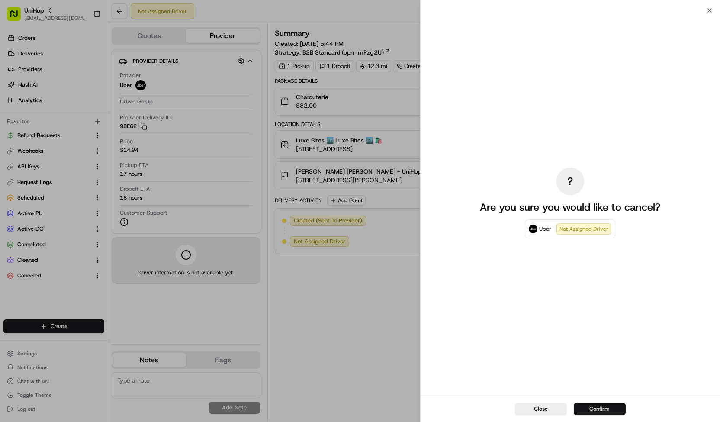
click at [620, 409] on button "Confirm" at bounding box center [599, 409] width 52 height 12
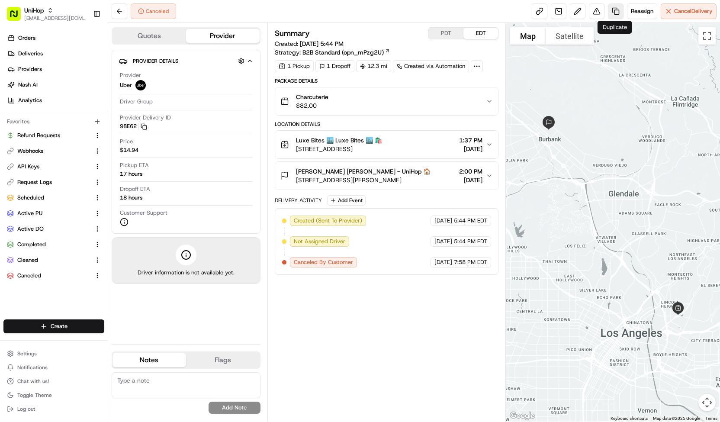
click at [611, 11] on link at bounding box center [616, 11] width 16 height 16
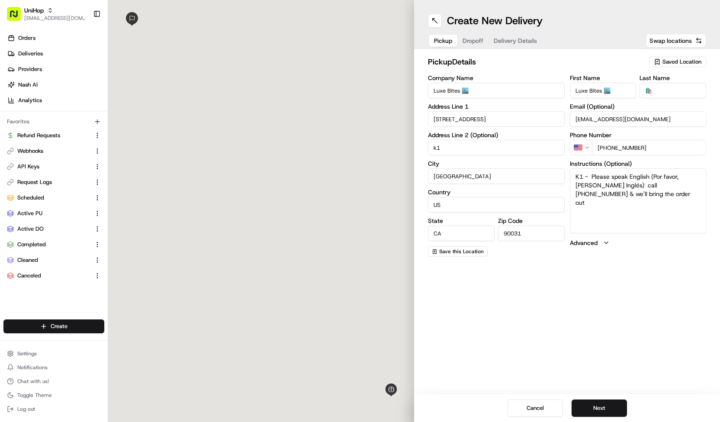
click at [528, 38] on span "Delivery Details" at bounding box center [514, 40] width 43 height 9
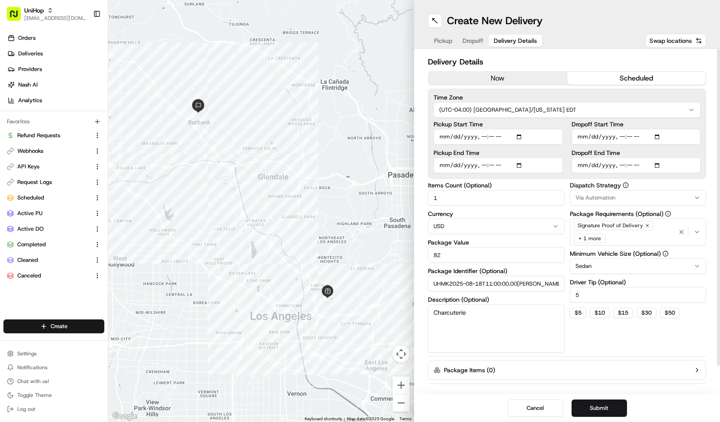
click at [521, 137] on input "Pickup Start Time" at bounding box center [497, 137] width 129 height 16
click at [625, 137] on input "Dropoff Start Time" at bounding box center [635, 137] width 129 height 16
type input "2025-08-18T14:20"
click at [608, 409] on button "Submit" at bounding box center [598, 407] width 55 height 17
click at [603, 404] on div "Cancel Submit" at bounding box center [567, 408] width 306 height 28
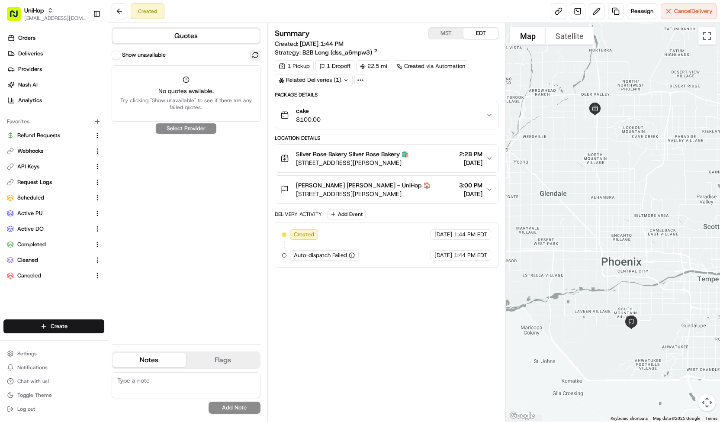
click at [254, 52] on button at bounding box center [255, 55] width 10 height 10
click at [635, 11] on span "Reassign" at bounding box center [641, 11] width 22 height 8
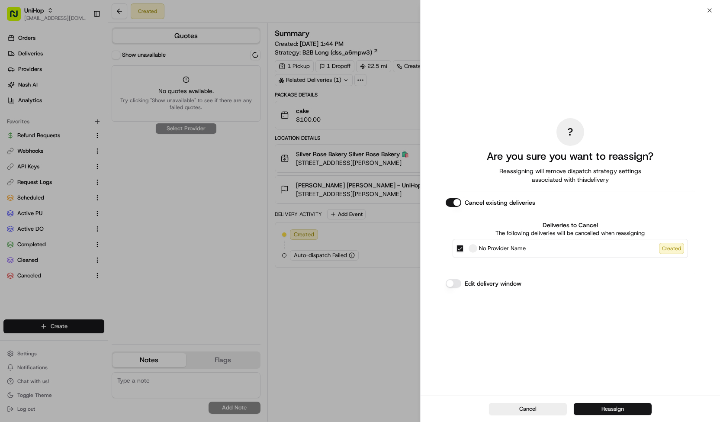
click at [592, 403] on button "Reassign" at bounding box center [612, 409] width 78 height 12
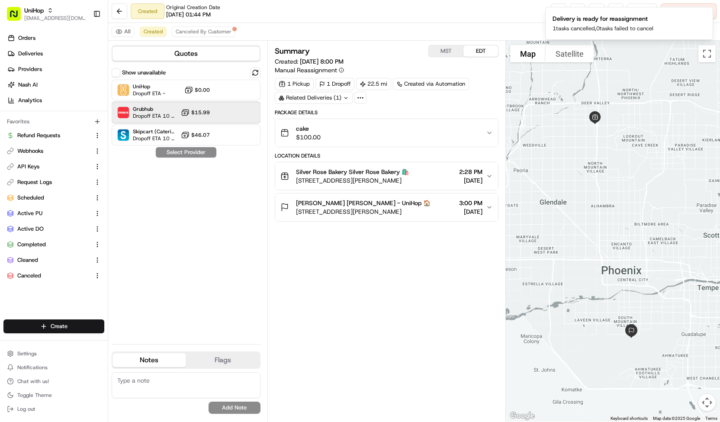
click at [246, 115] on div "Grubhub Dropoff ETA 10 days $15.99" at bounding box center [186, 112] width 149 height 21
click at [211, 153] on button "Assign Provider" at bounding box center [185, 152] width 61 height 10
